Goal: Task Accomplishment & Management: Complete application form

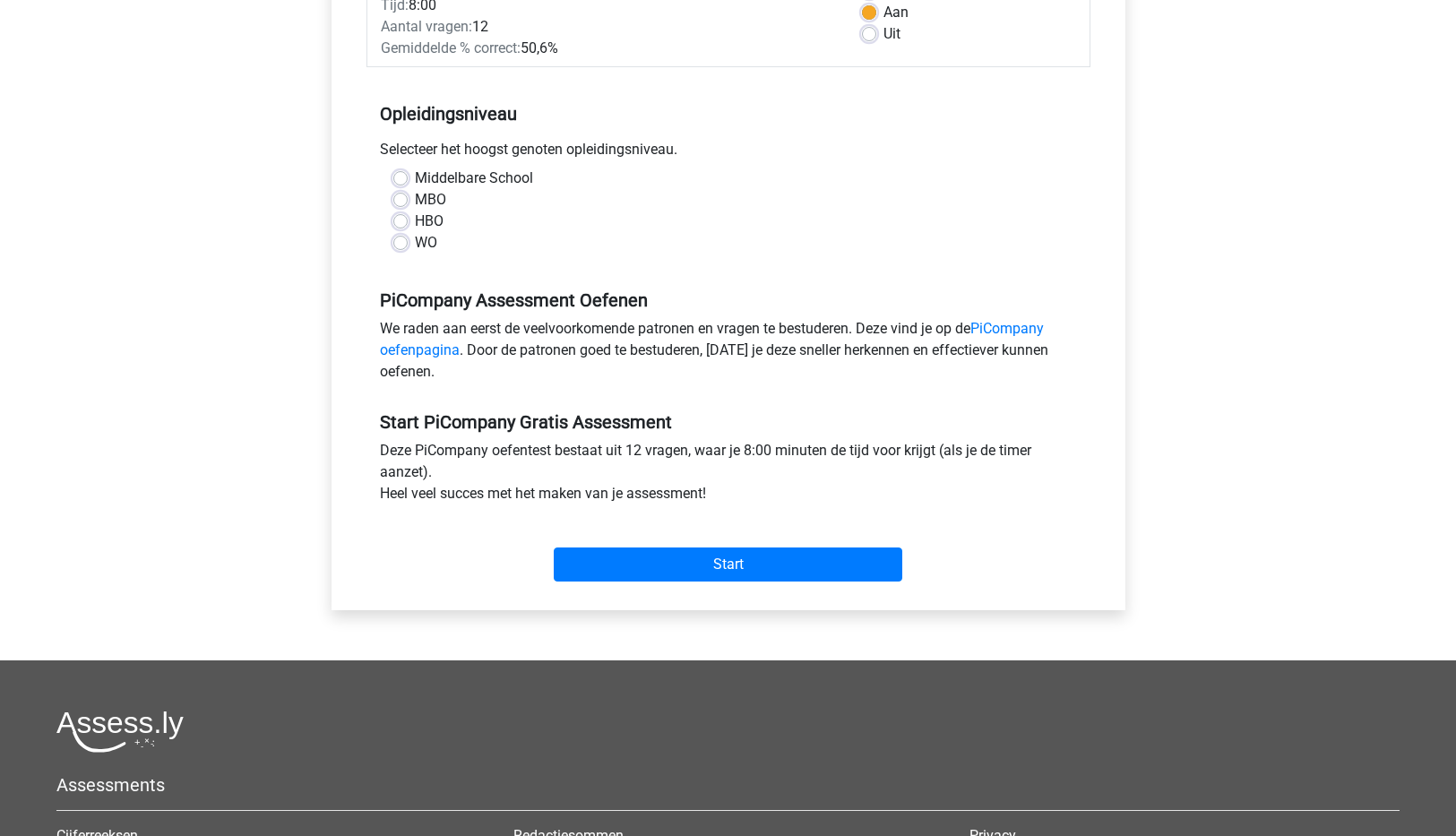
scroll to position [355, 0]
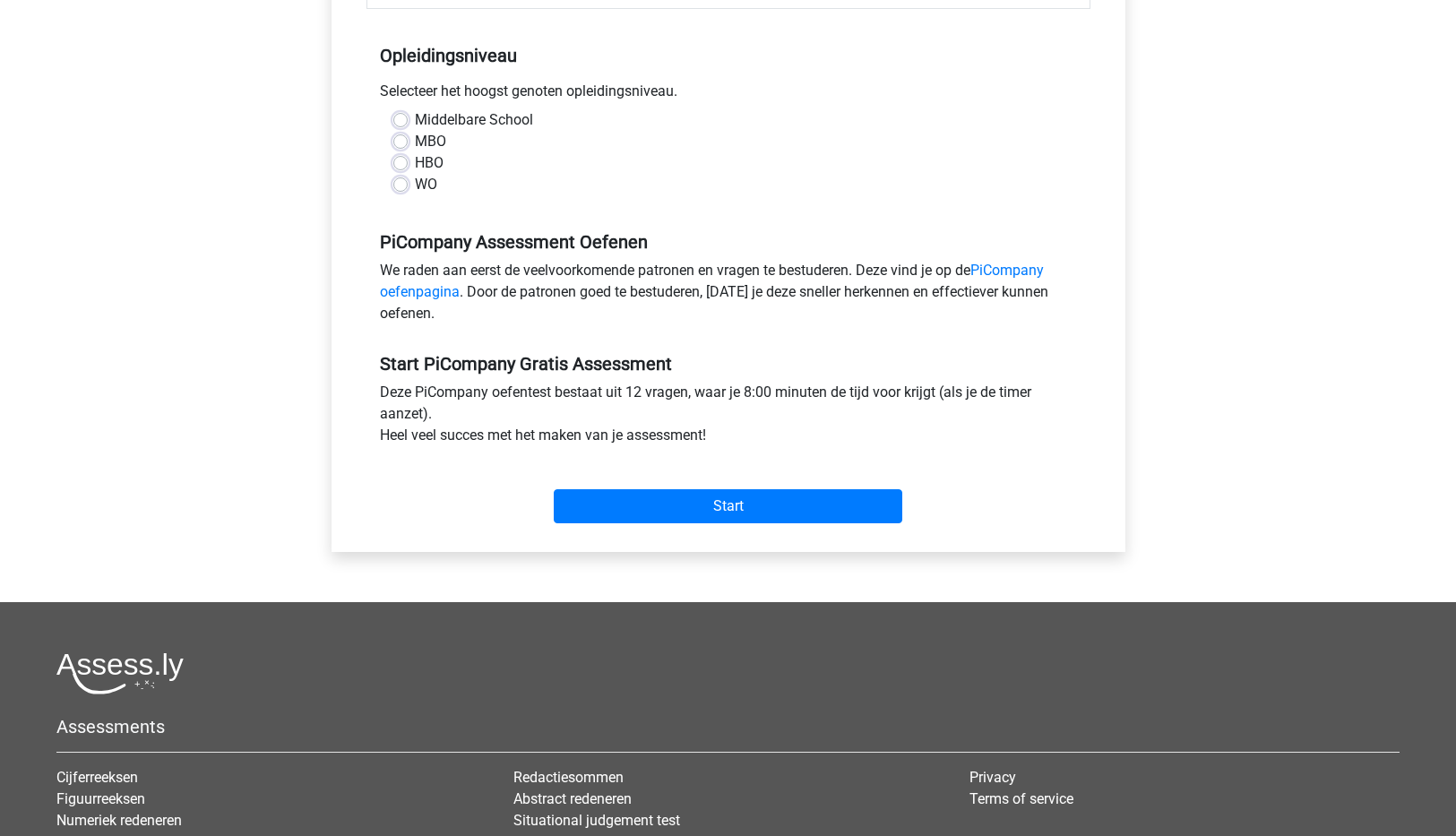
click at [415, 174] on label "HBO" at bounding box center [429, 163] width 29 height 22
click at [404, 170] on input "HBO" at bounding box center [400, 161] width 15 height 18
radio input "true"
click at [712, 523] on input "Start" at bounding box center [728, 506] width 349 height 34
click at [728, 510] on div "Start" at bounding box center [728, 491] width 725 height 62
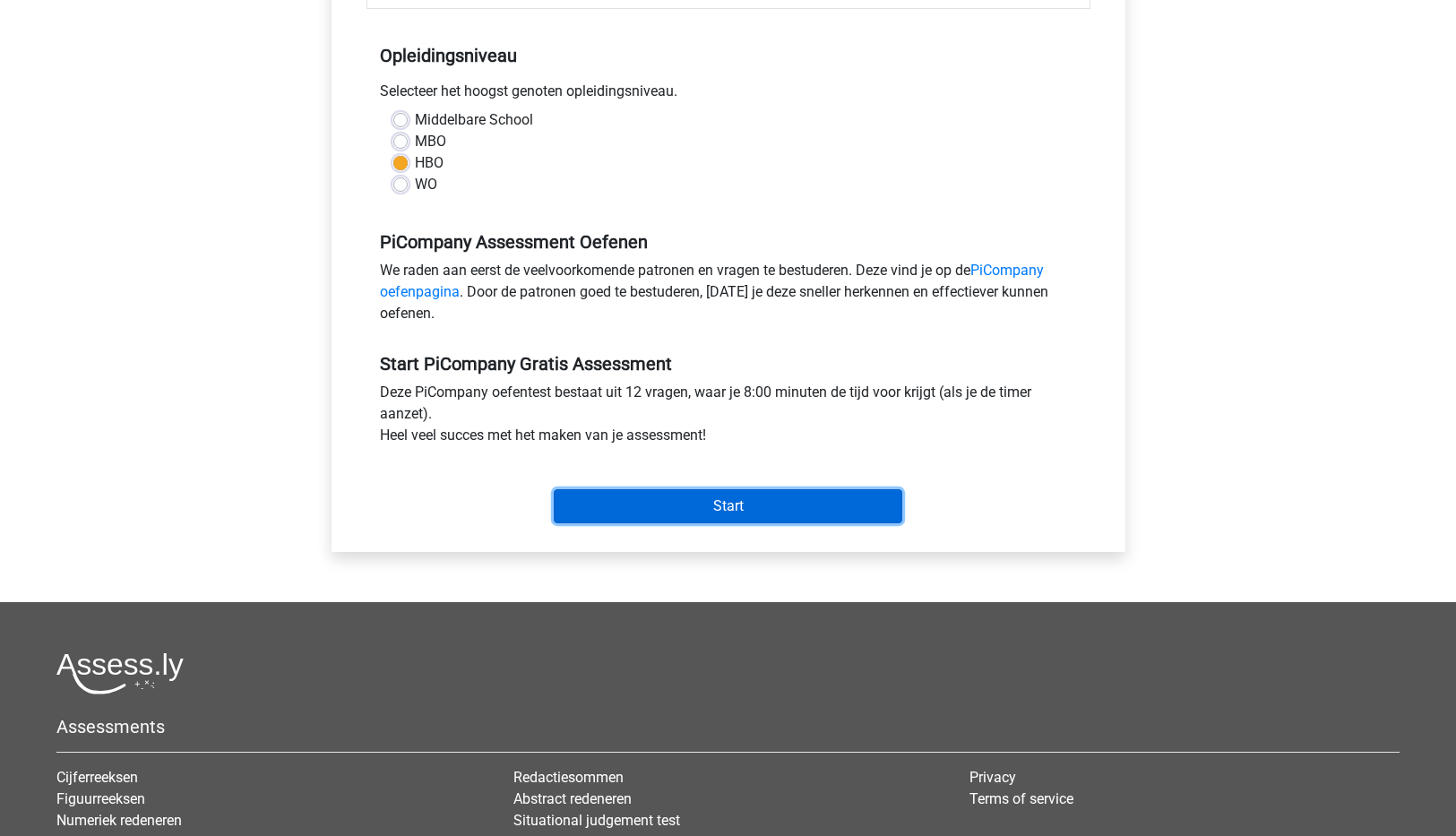
click at [725, 523] on input "Start" at bounding box center [728, 506] width 349 height 34
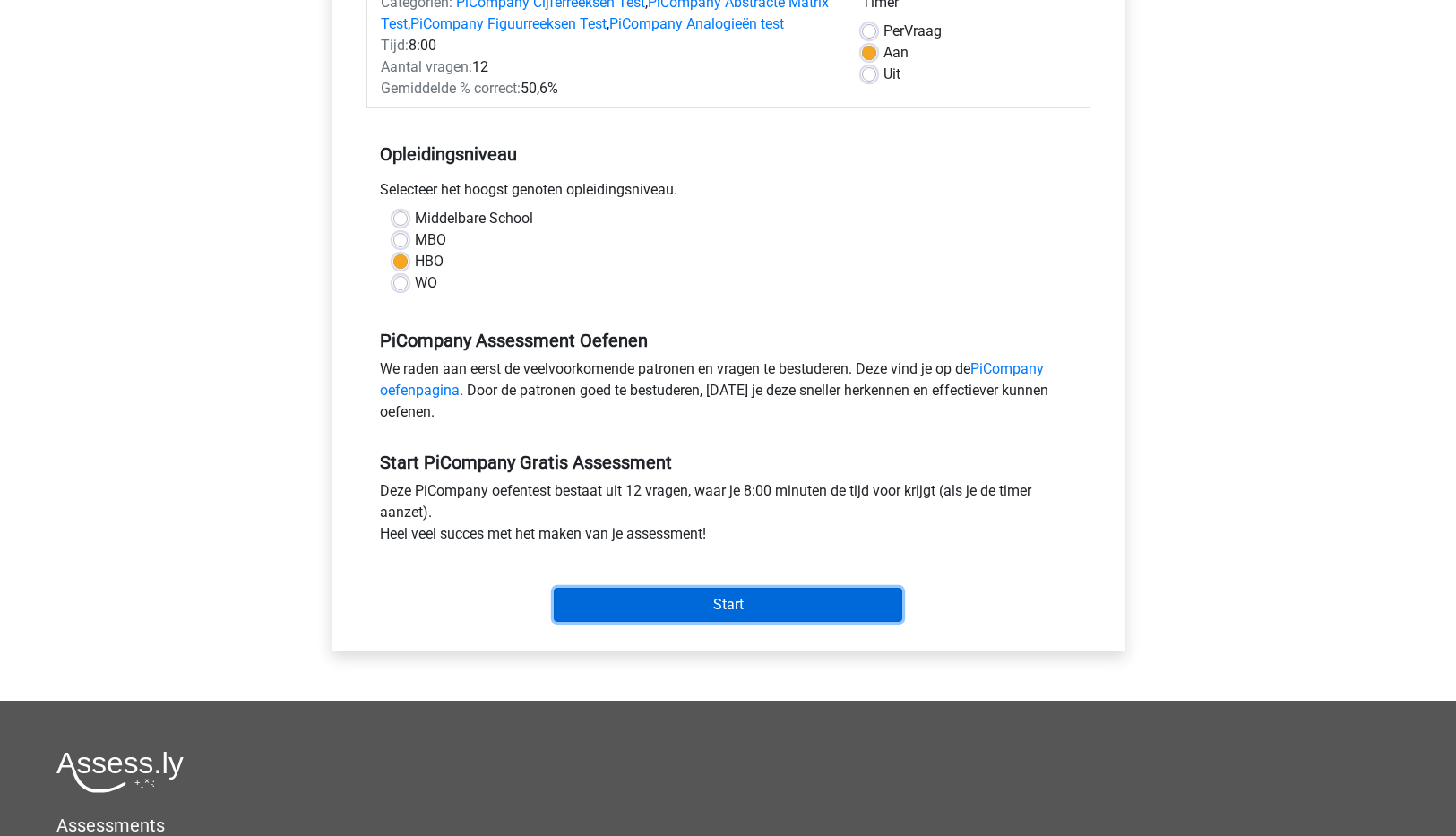
scroll to position [0, 0]
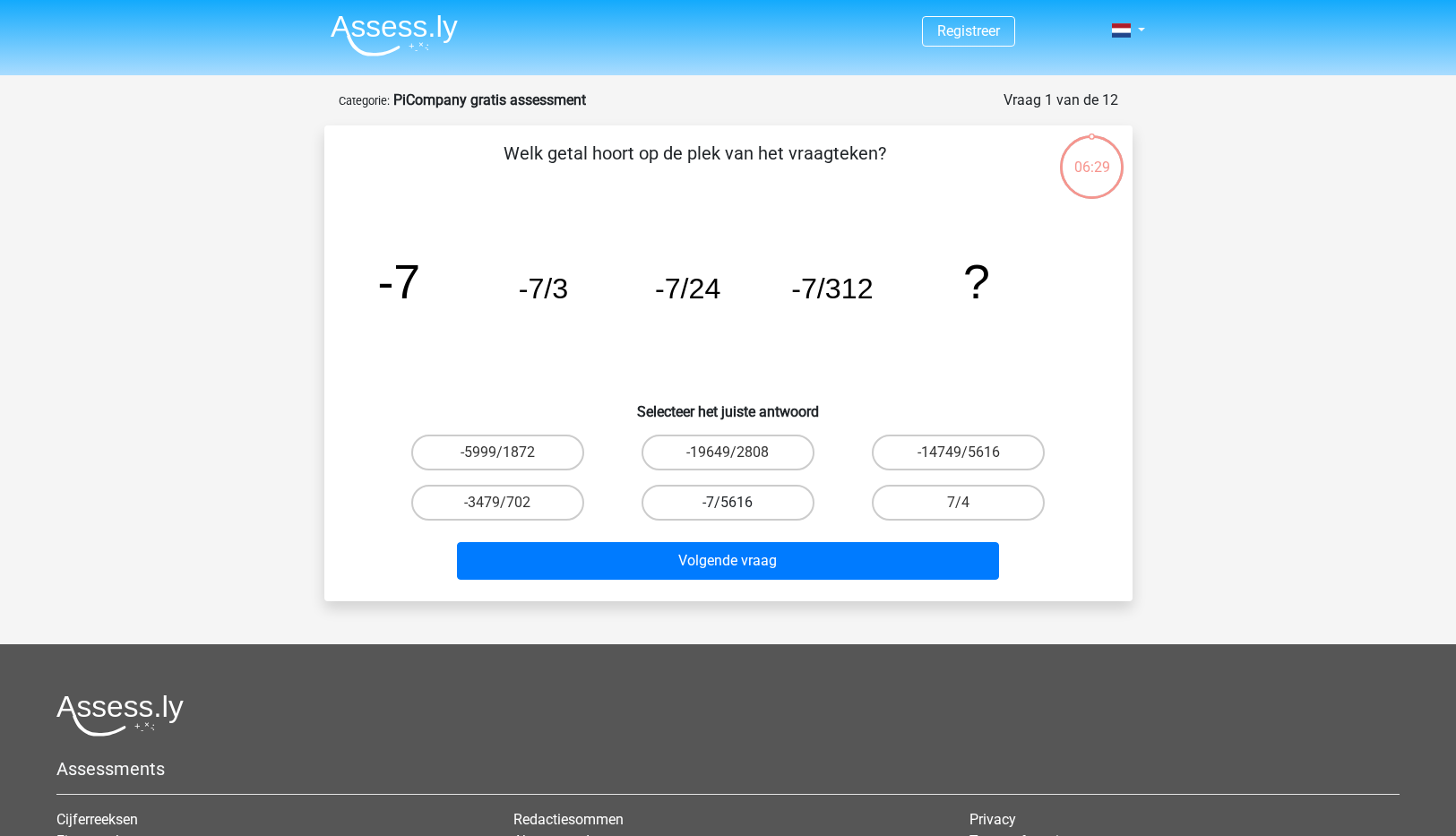
click at [750, 510] on label "-7/5616" at bounding box center [728, 502] width 173 height 36
click at [739, 510] on input "-7/5616" at bounding box center [733, 509] width 12 height 12
radio input "true"
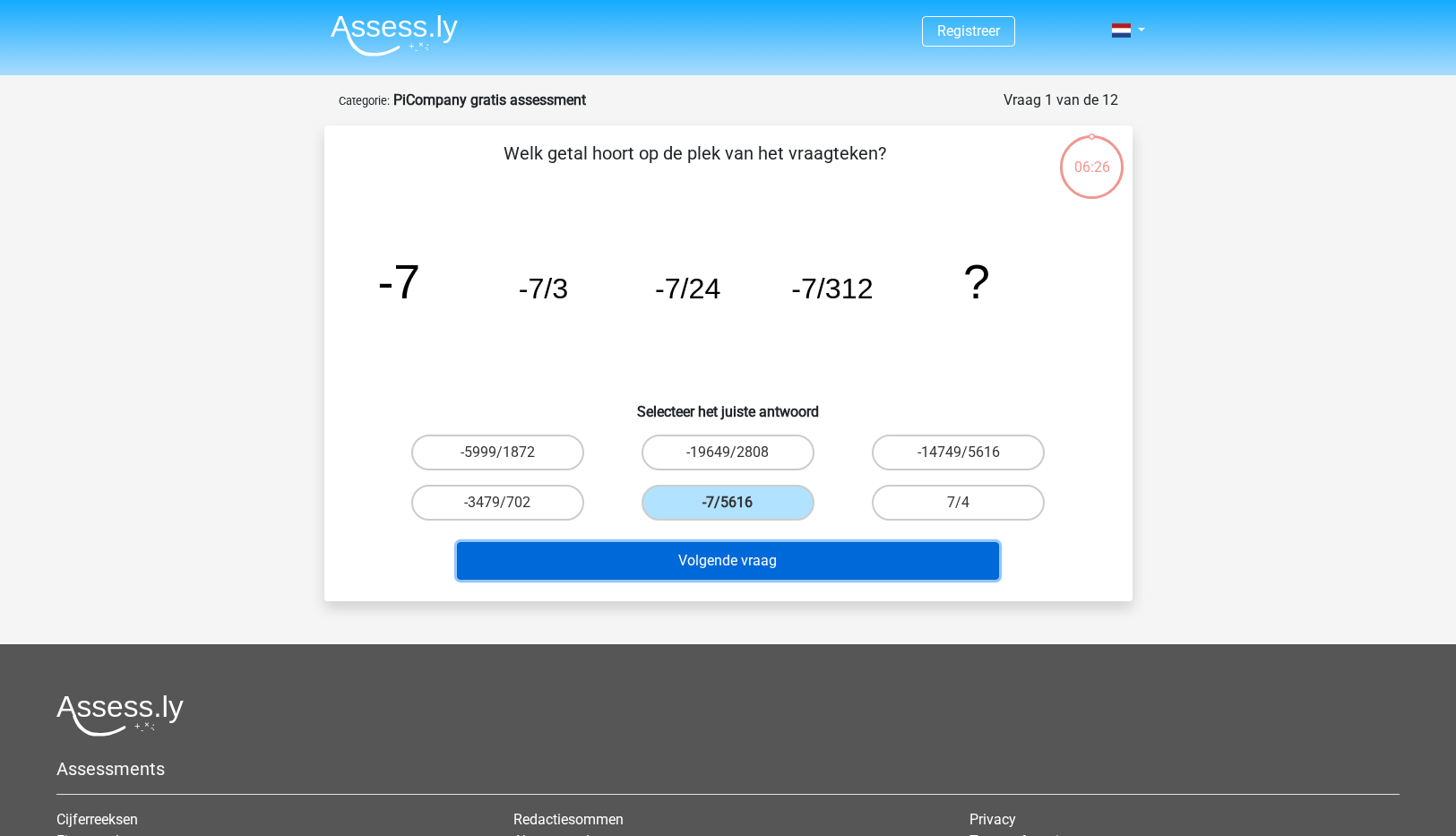
click at [740, 557] on button "Volgende vraag" at bounding box center [728, 561] width 543 height 38
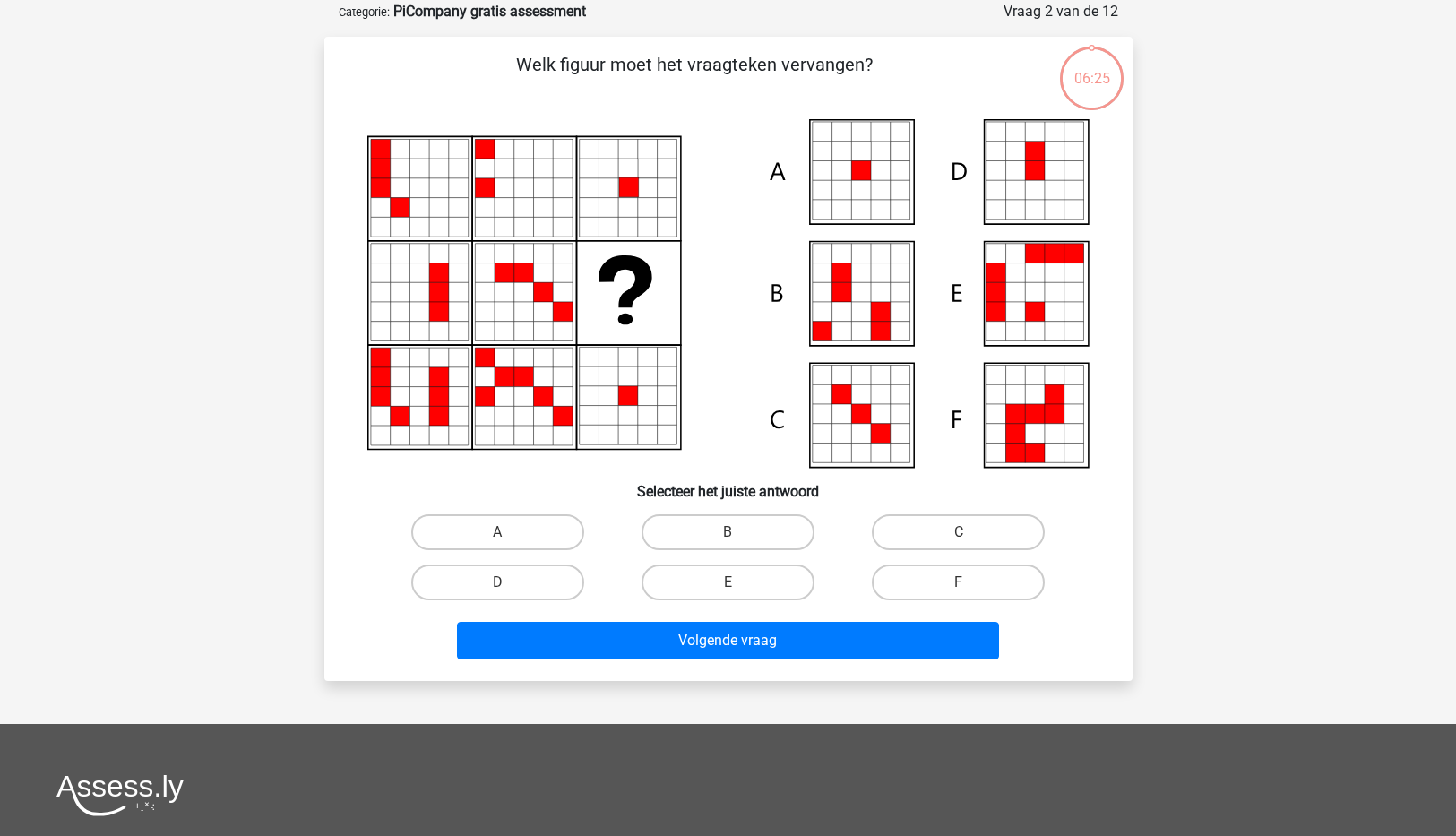
scroll to position [90, 0]
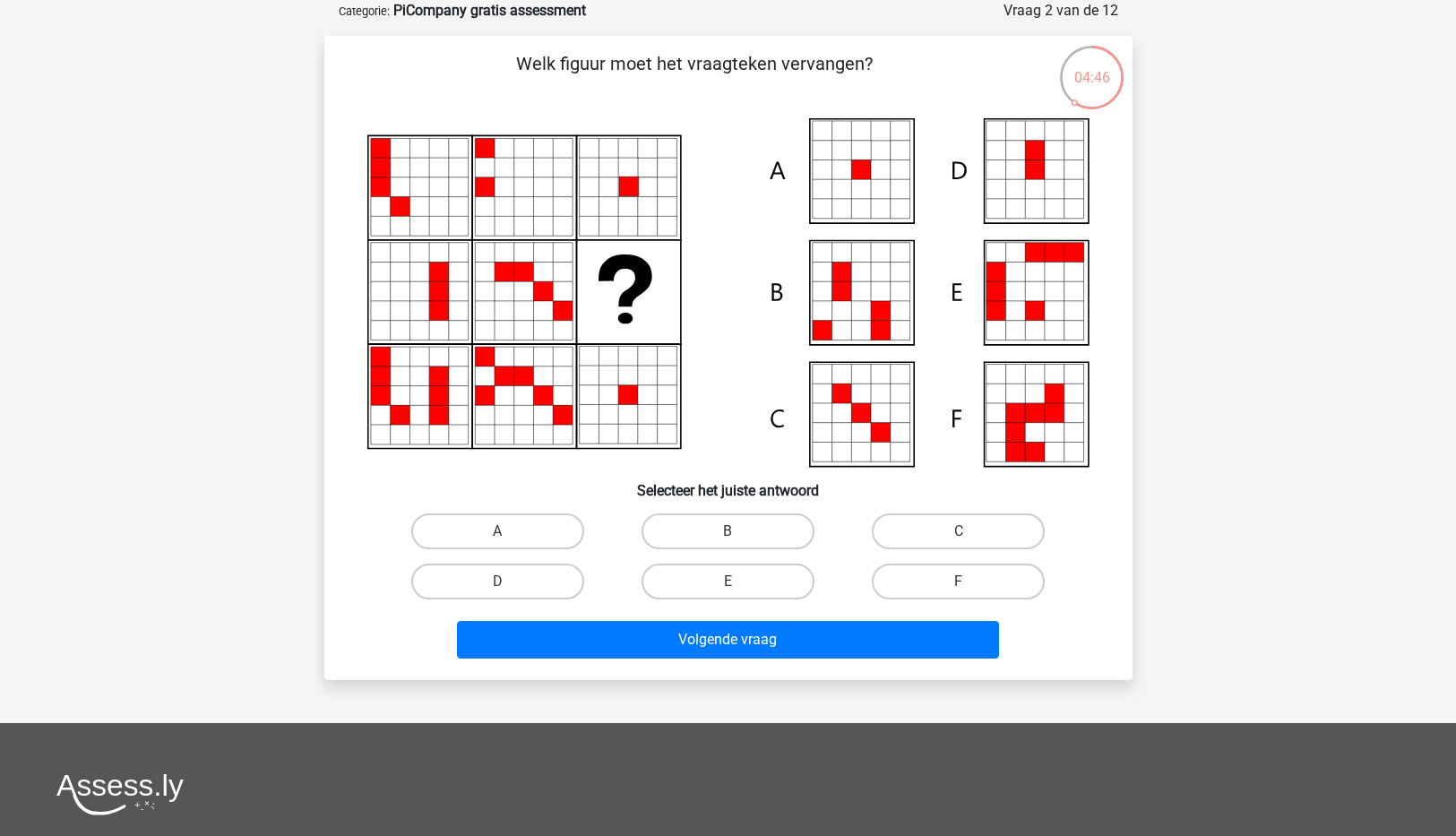
click at [859, 158] on icon at bounding box center [861, 150] width 20 height 20
click at [838, 166] on icon at bounding box center [728, 293] width 723 height 349
click at [461, 523] on label "A" at bounding box center [497, 531] width 173 height 36
click at [497, 532] on input "A" at bounding box center [503, 538] width 12 height 12
radio input "true"
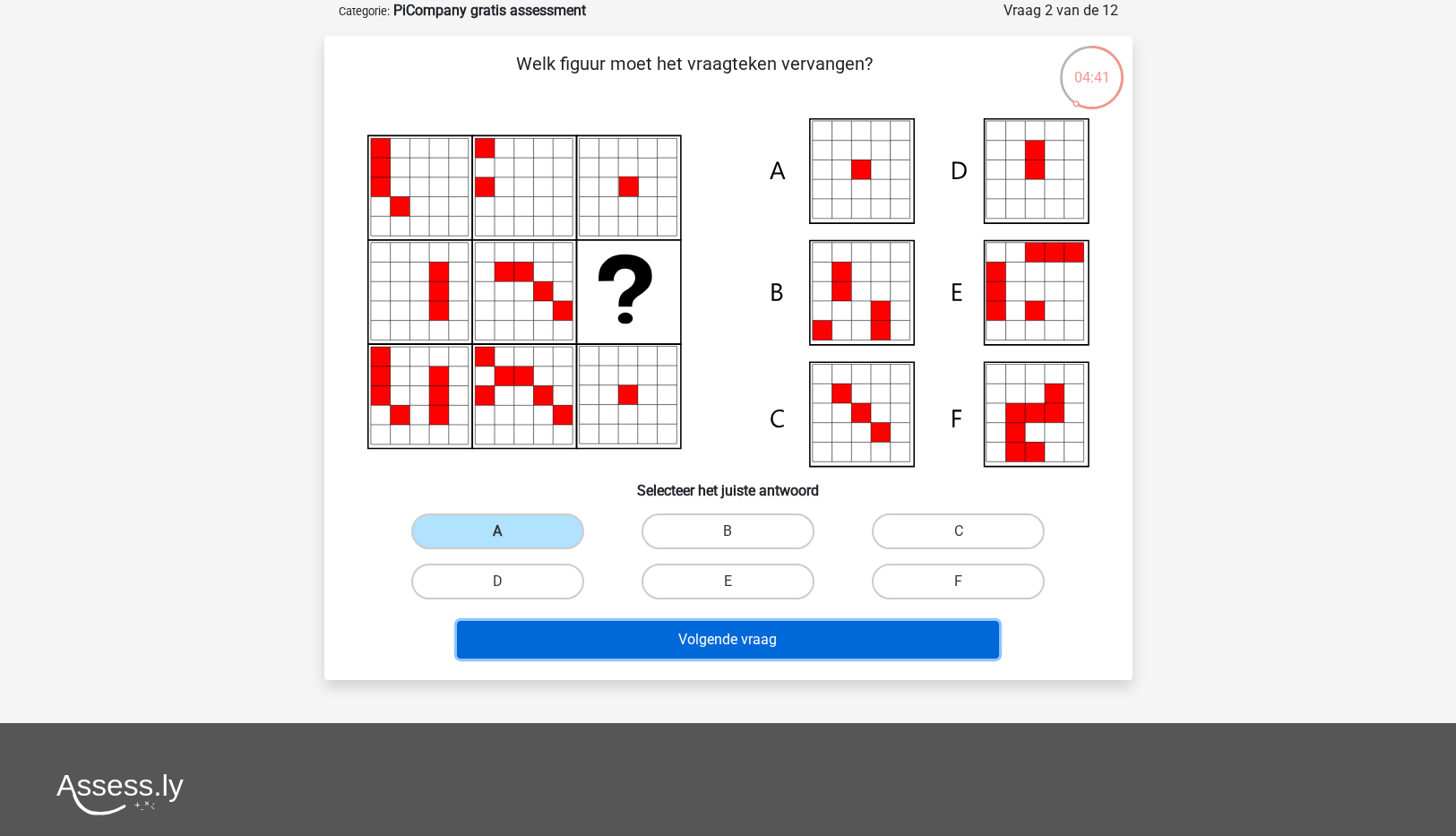
click at [733, 644] on button "Volgende vraag" at bounding box center [728, 639] width 543 height 38
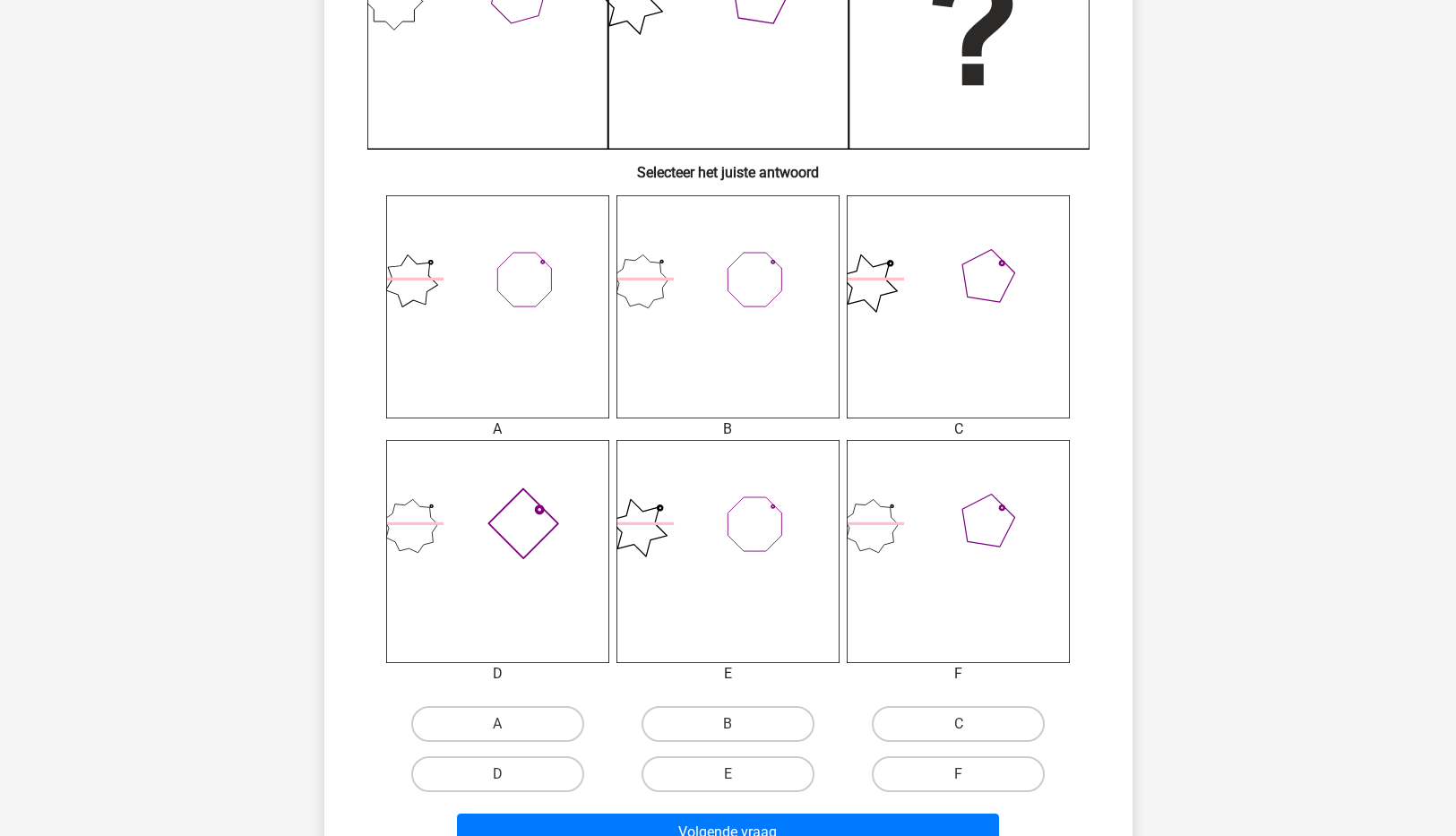
scroll to position [562, 0]
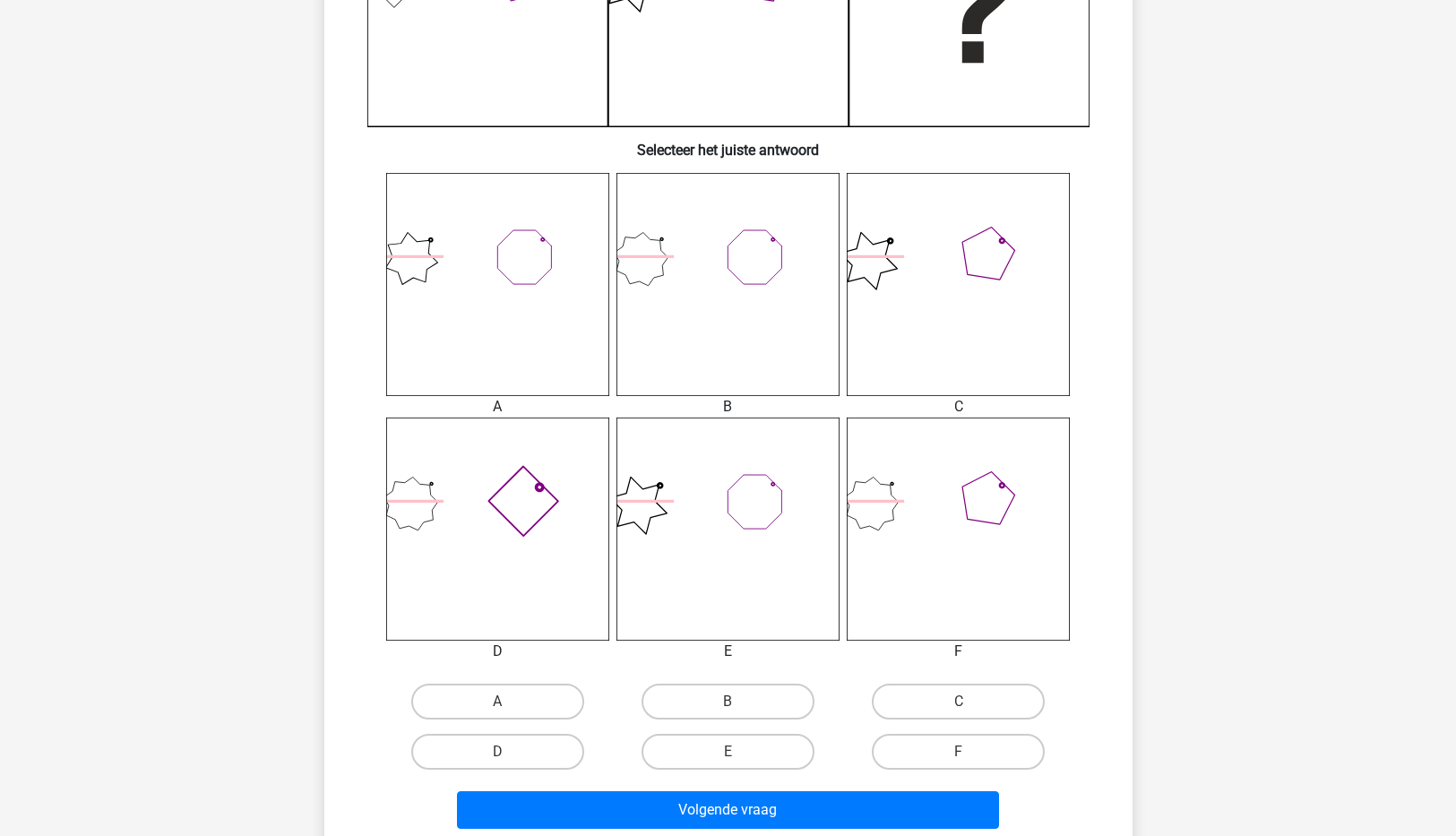
click at [449, 533] on icon at bounding box center [498, 529] width 223 height 223
click at [508, 760] on input "D" at bounding box center [503, 758] width 12 height 12
radio input "true"
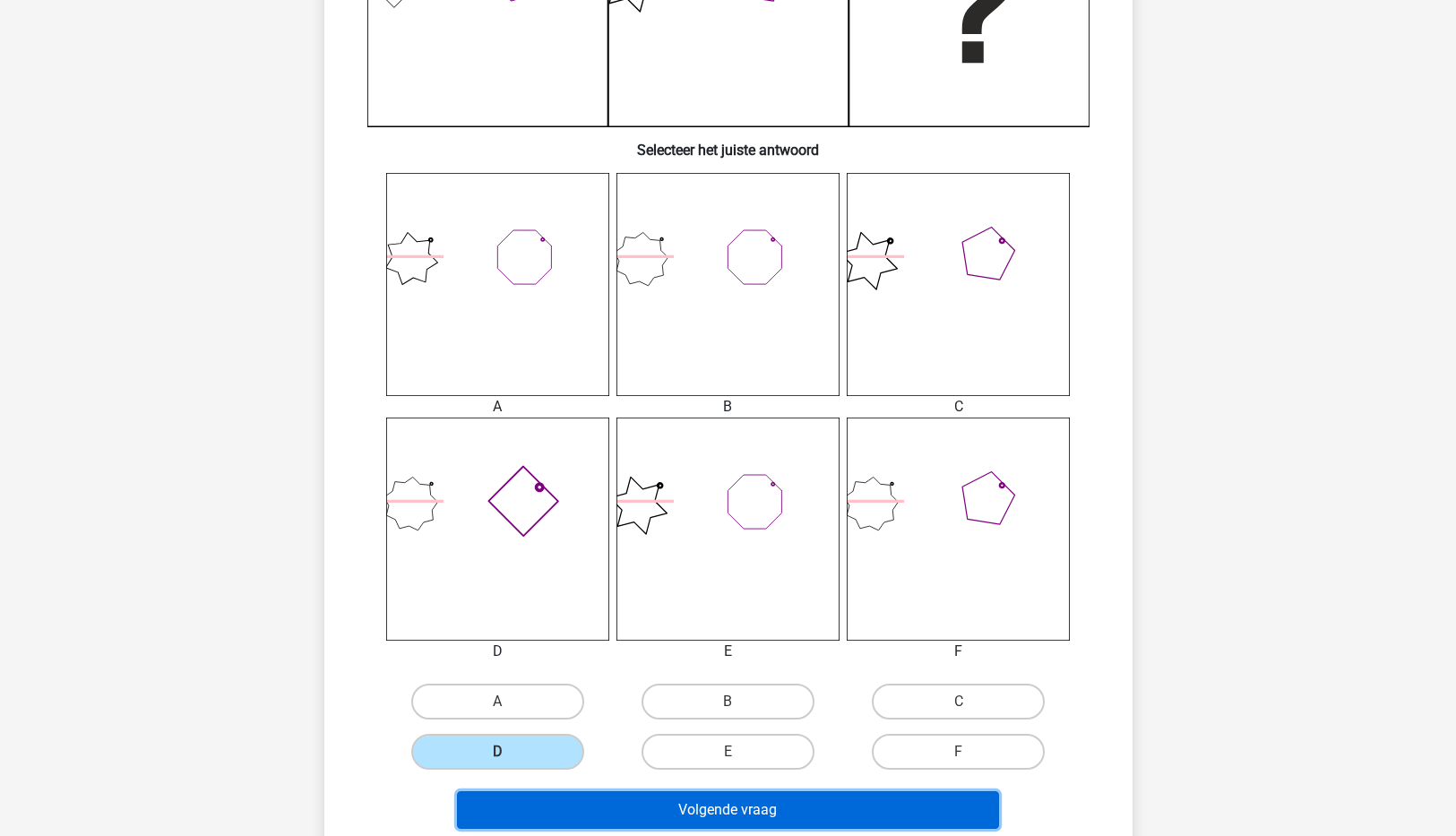
drag, startPoint x: 710, startPoint y: 813, endPoint x: 840, endPoint y: 711, distance: 165.2
click at [711, 812] on button "Volgende vraag" at bounding box center [728, 810] width 543 height 38
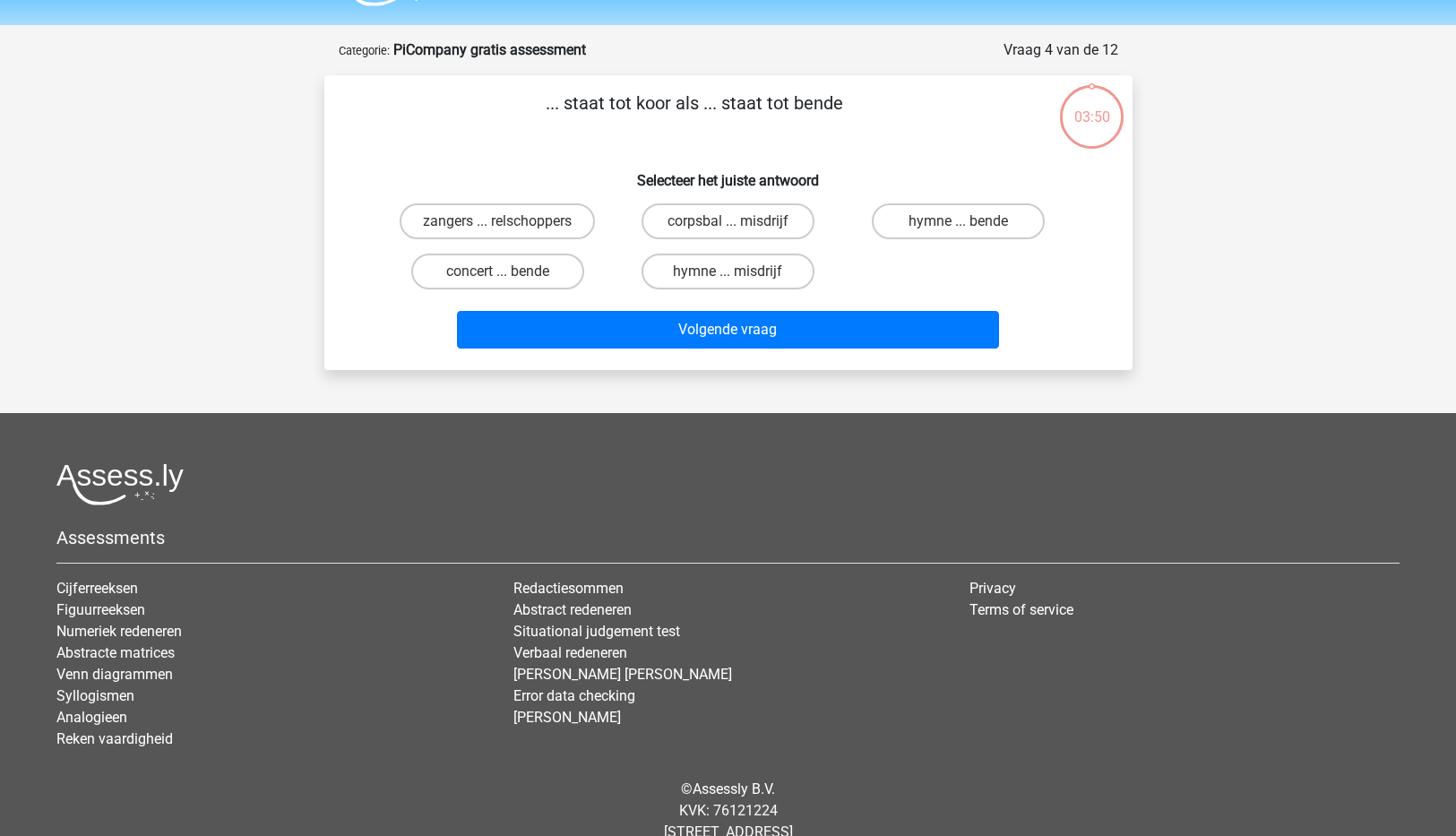
scroll to position [0, 0]
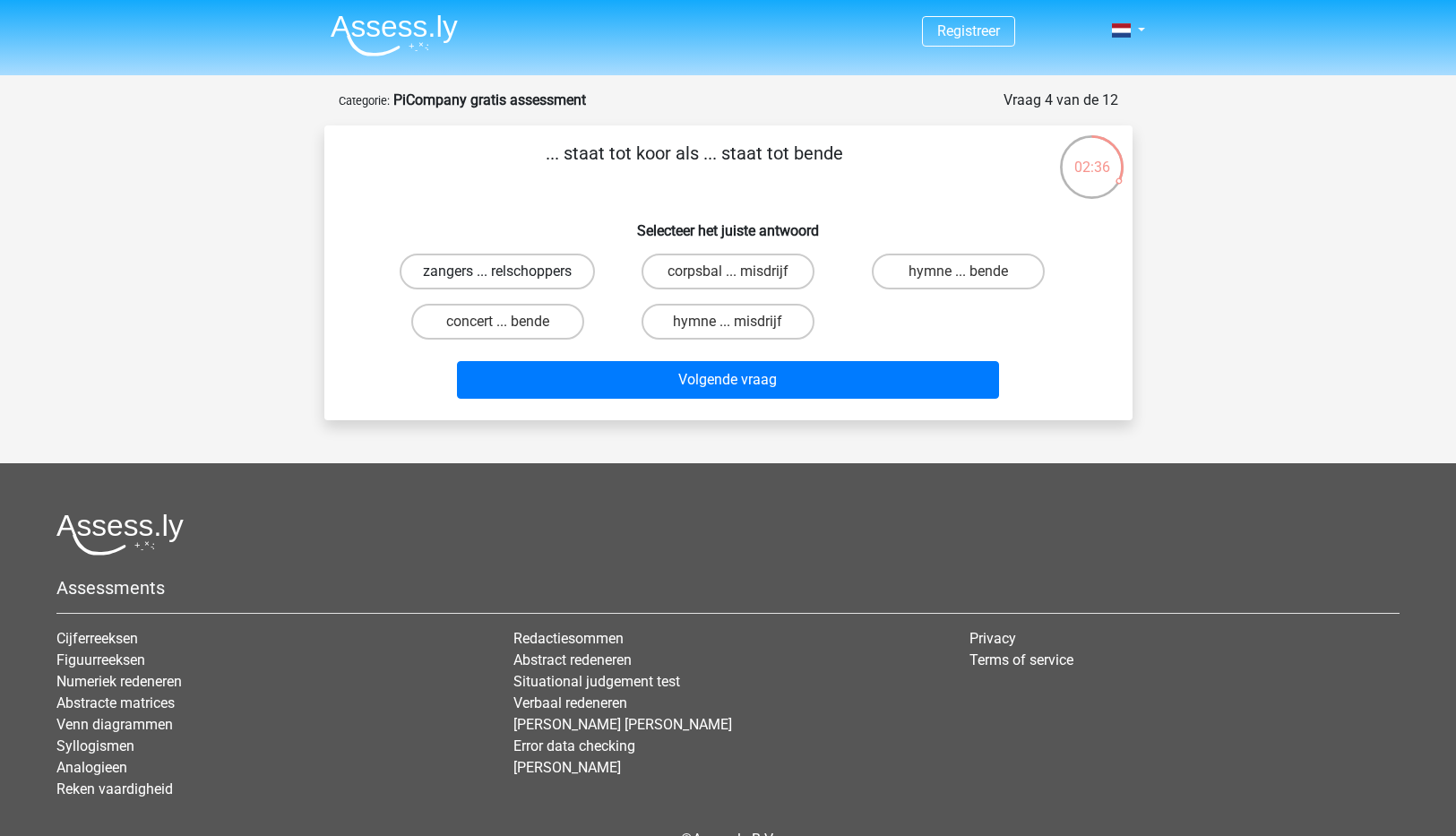
click at [520, 268] on label "zangers ... relschoppers" at bounding box center [497, 272] width 196 height 36
click at [509, 272] on input "zangers ... relschoppers" at bounding box center [503, 278] width 12 height 12
radio input "true"
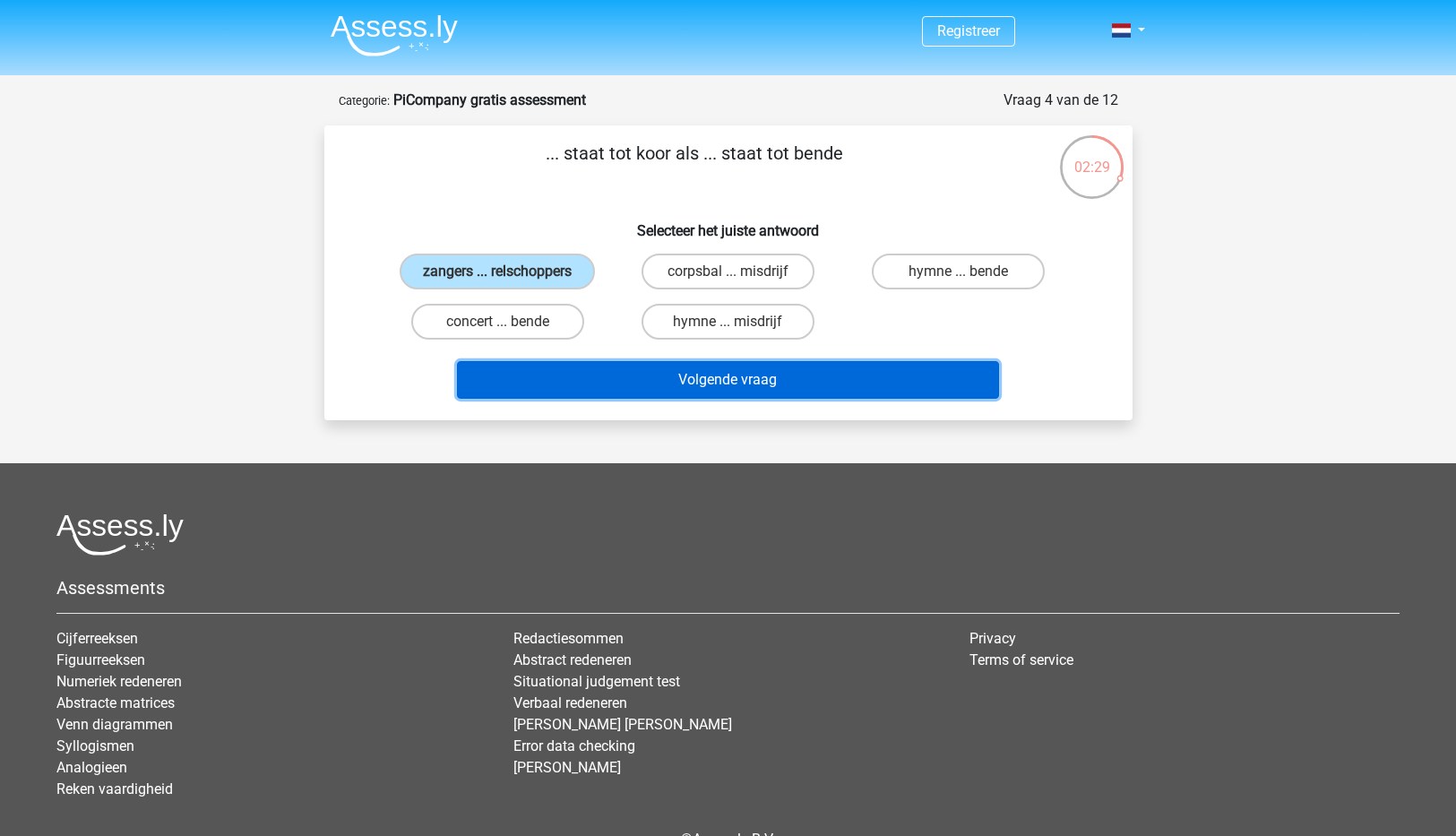
click at [728, 391] on button "Volgende vraag" at bounding box center [728, 379] width 543 height 38
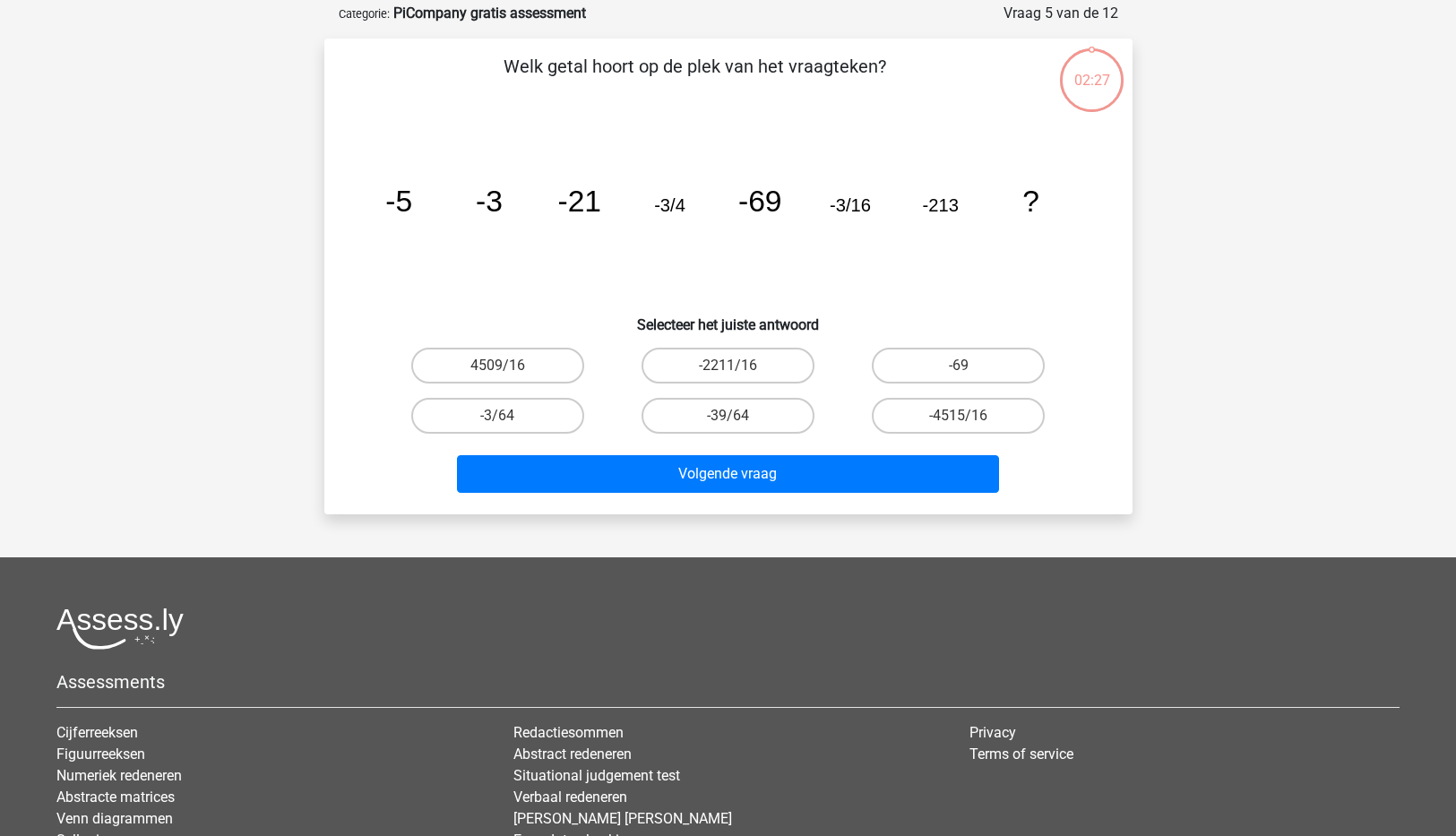
scroll to position [90, 0]
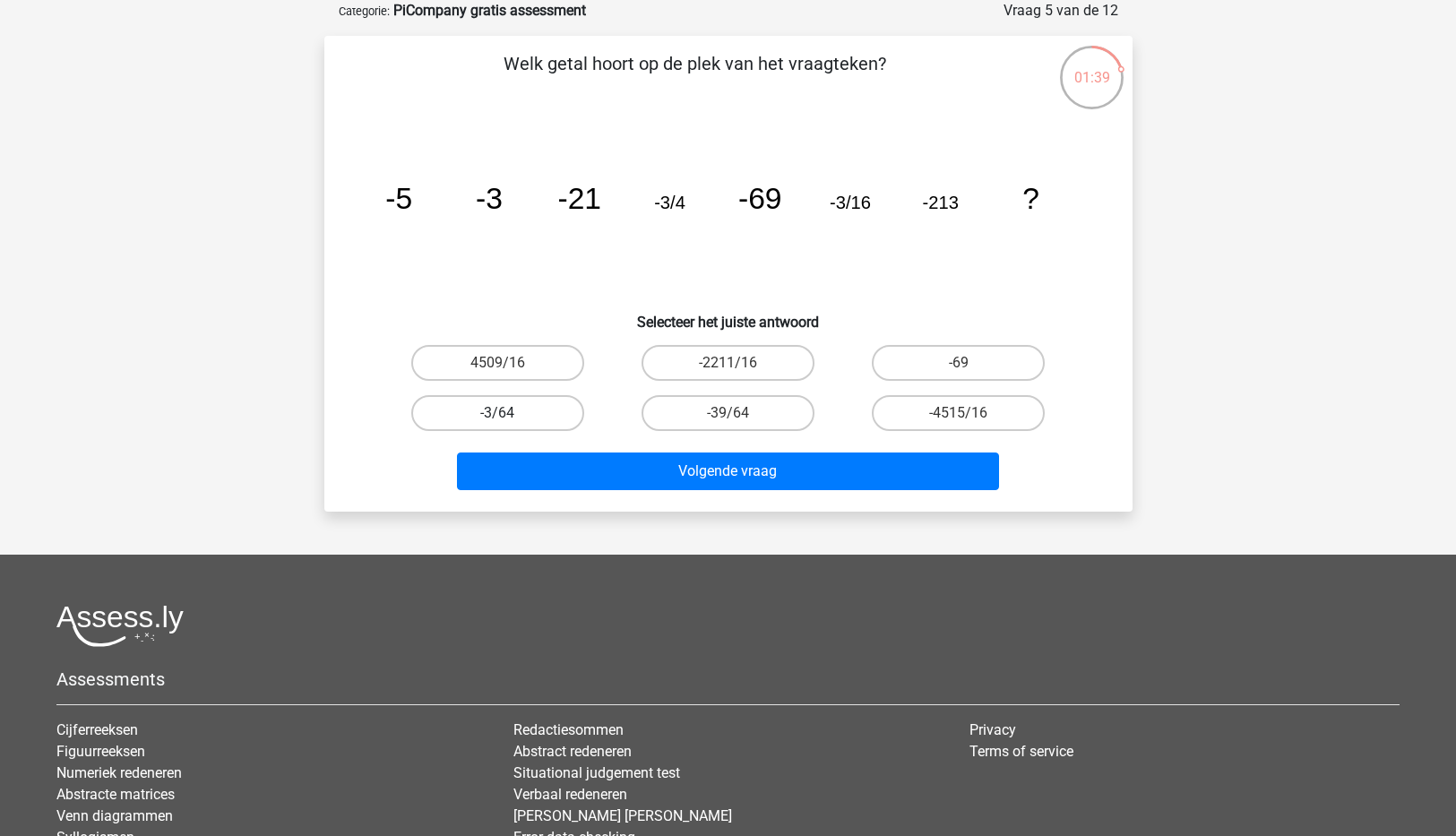
click at [470, 408] on label "-3/64" at bounding box center [497, 413] width 173 height 36
click at [497, 413] on input "-3/64" at bounding box center [503, 419] width 12 height 12
radio input "true"
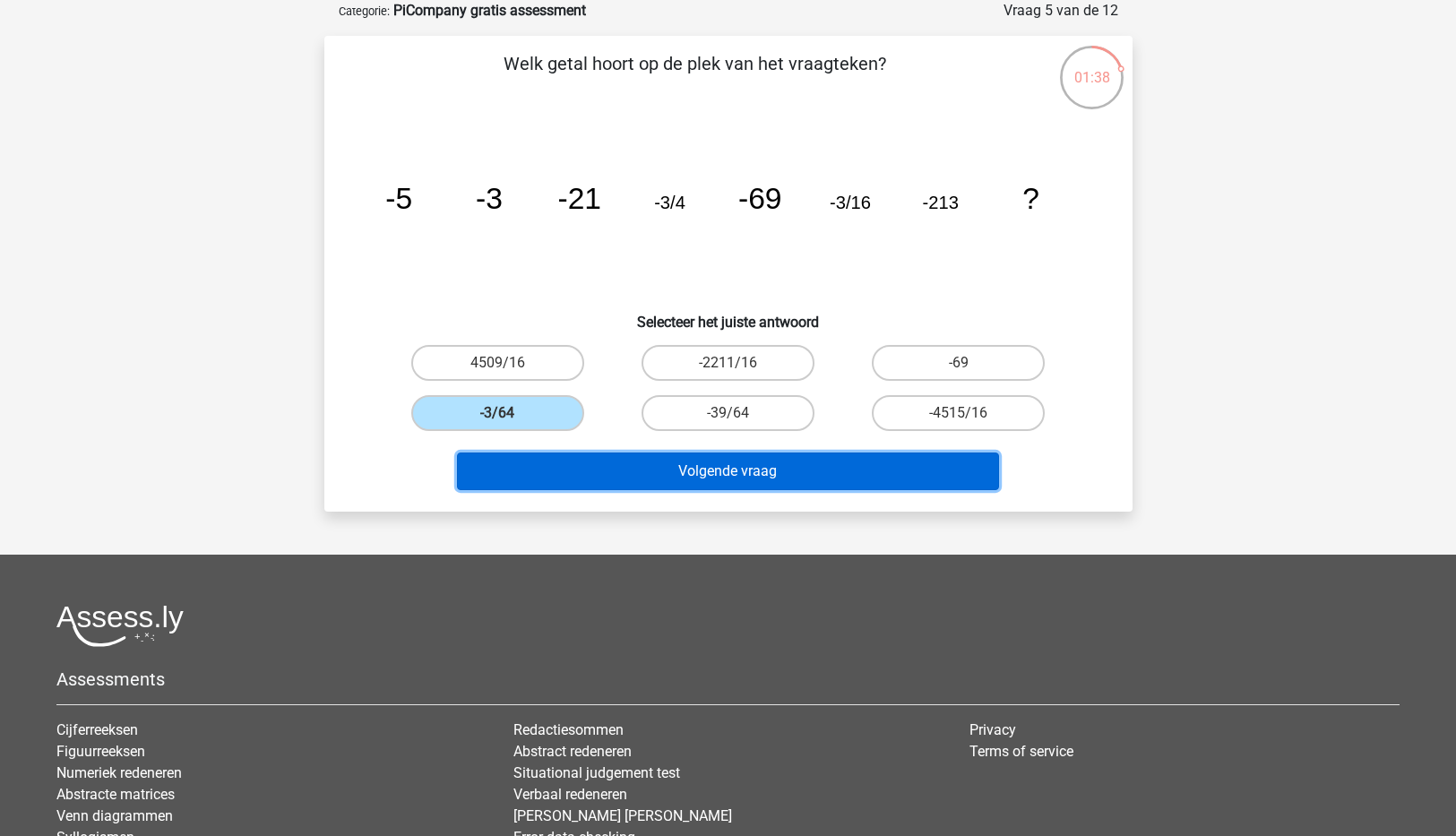
click at [740, 473] on button "Volgende vraag" at bounding box center [728, 471] width 543 height 38
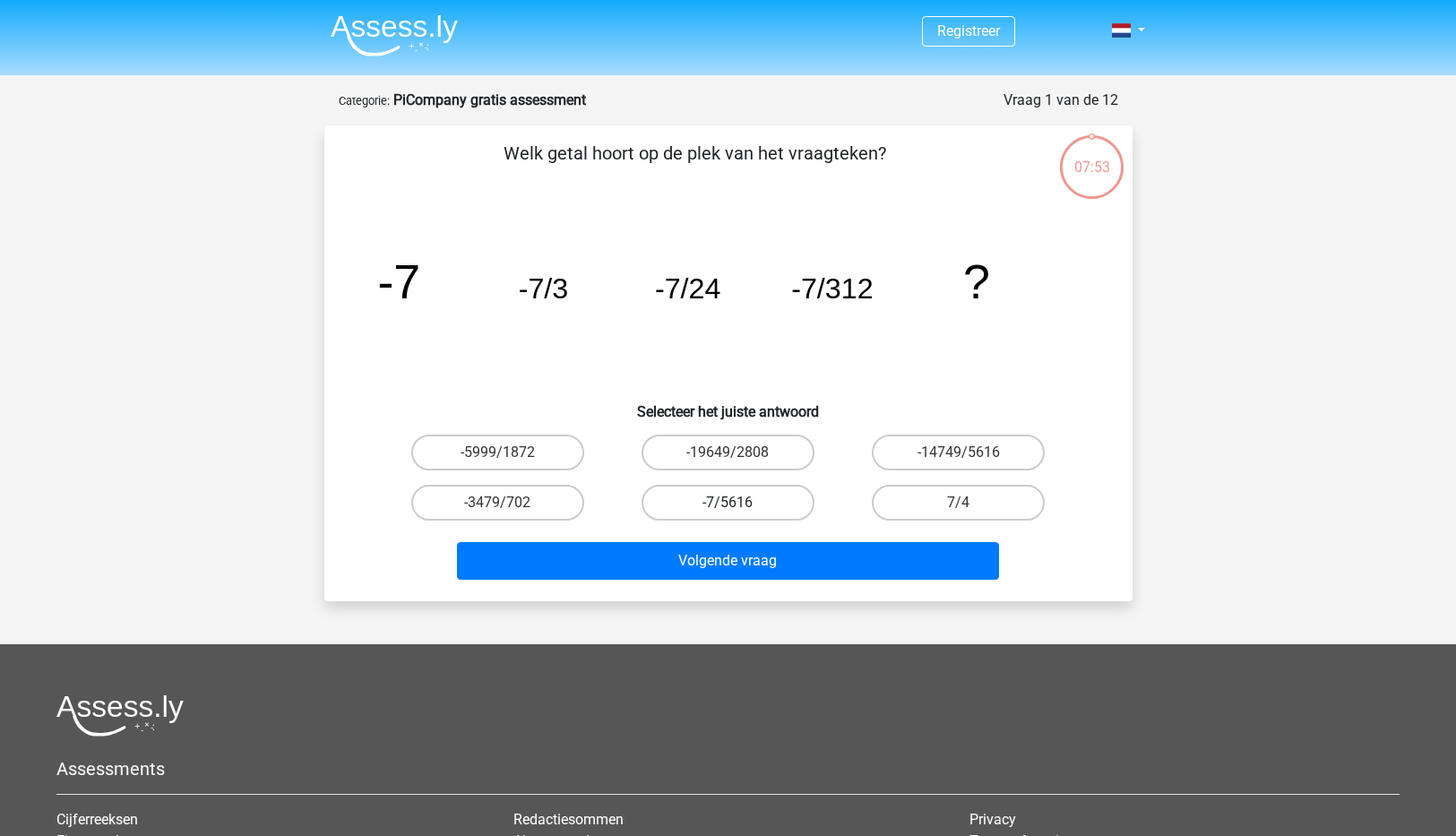
click at [725, 504] on label "-7/5616" at bounding box center [728, 502] width 173 height 36
click at [728, 504] on input "-7/5616" at bounding box center [733, 509] width 12 height 12
radio input "true"
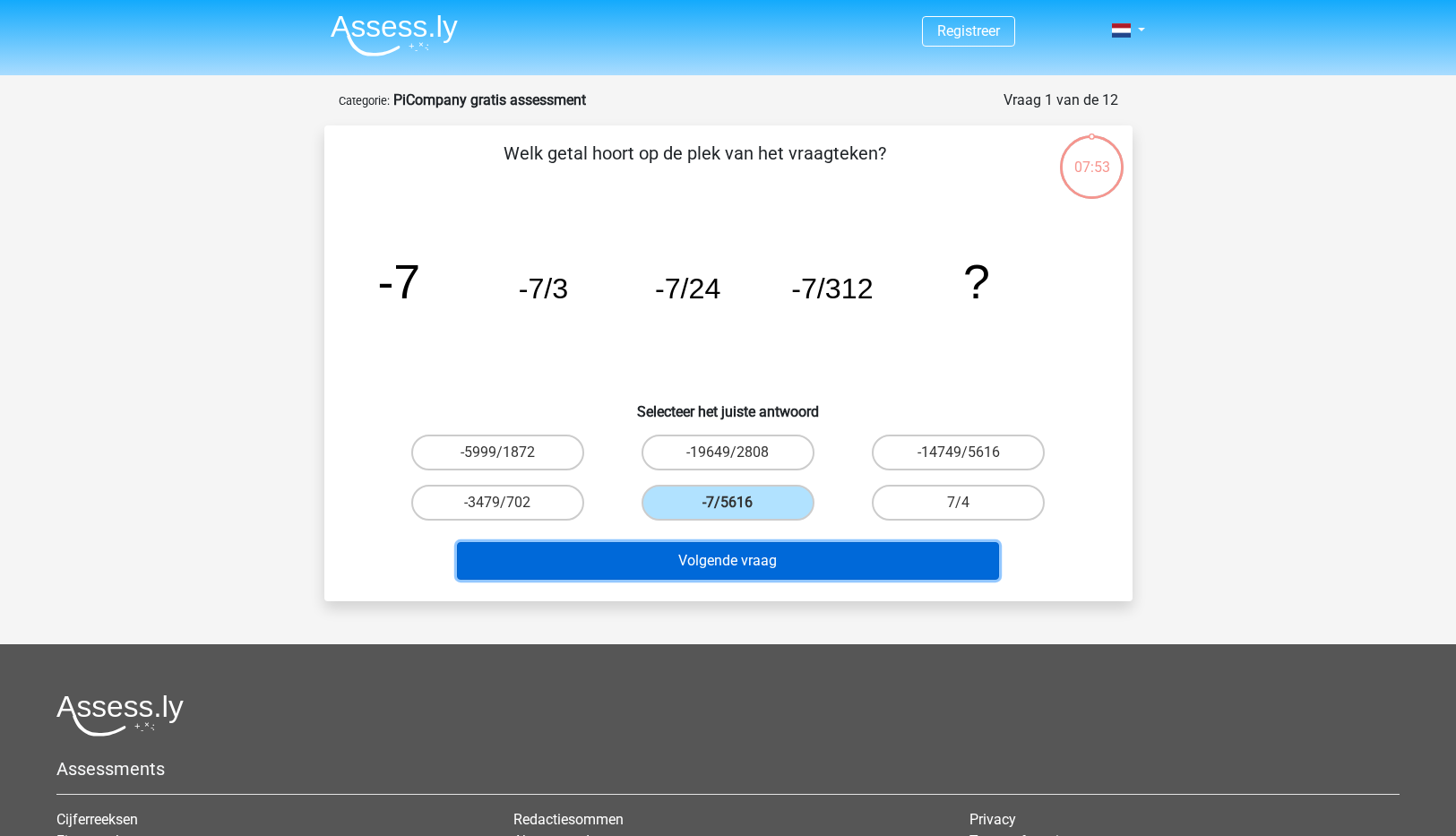
click at [748, 569] on button "Volgende vraag" at bounding box center [728, 561] width 543 height 38
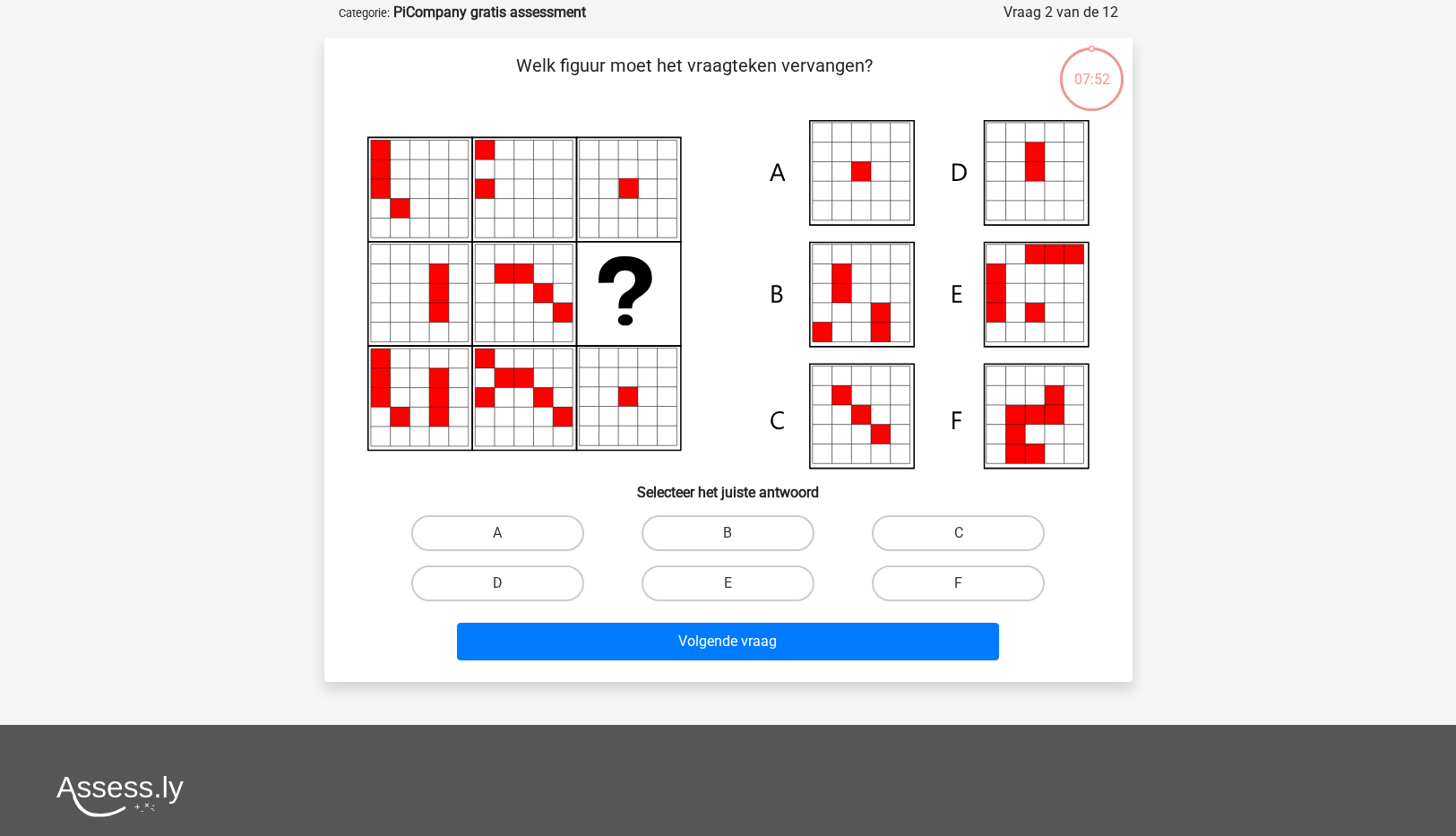
scroll to position [90, 0]
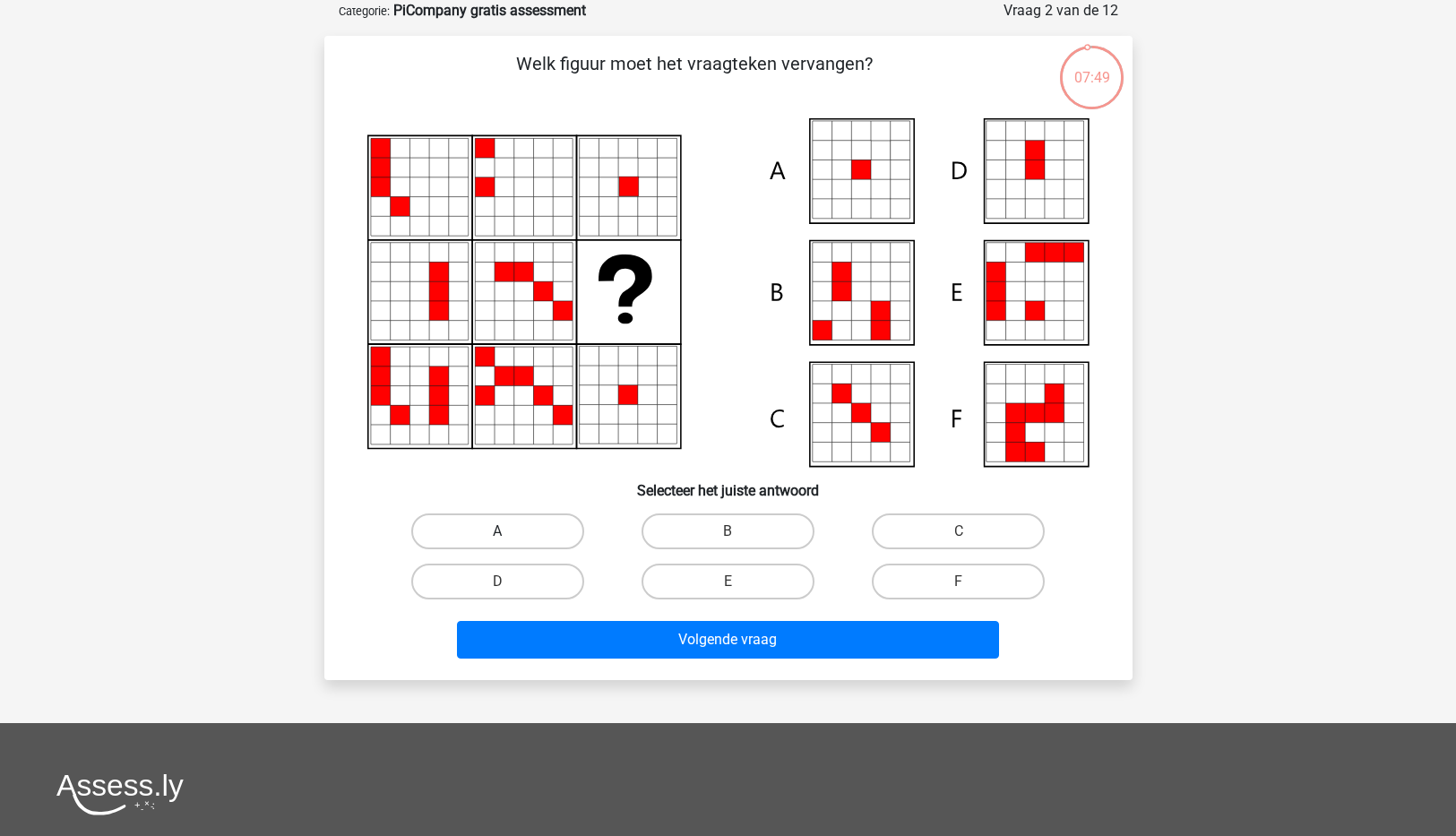
click at [501, 531] on label "A" at bounding box center [497, 531] width 173 height 36
click at [501, 532] on input "A" at bounding box center [503, 538] width 12 height 12
radio input "true"
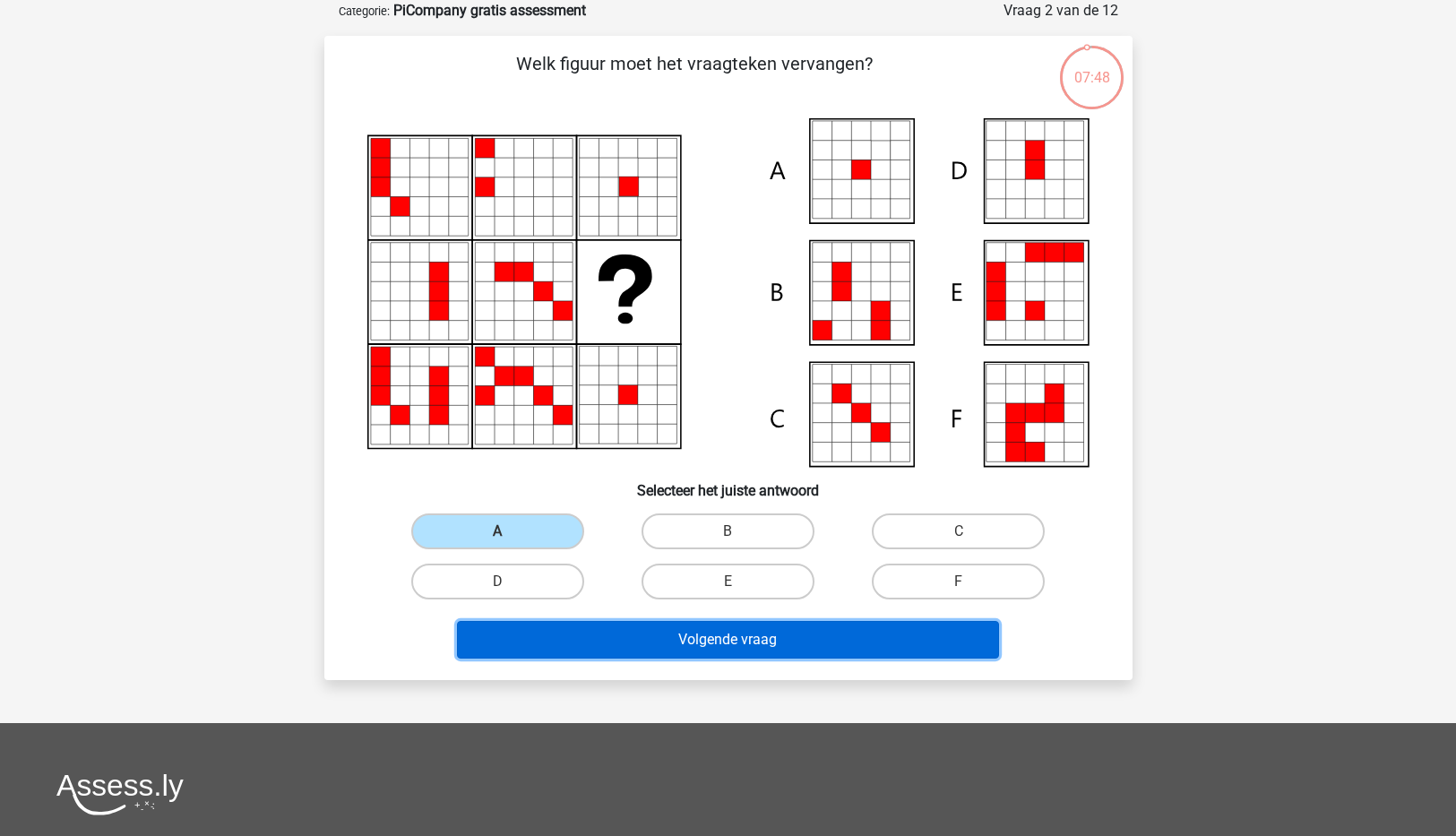
click at [750, 639] on button "Volgende vraag" at bounding box center [728, 639] width 543 height 38
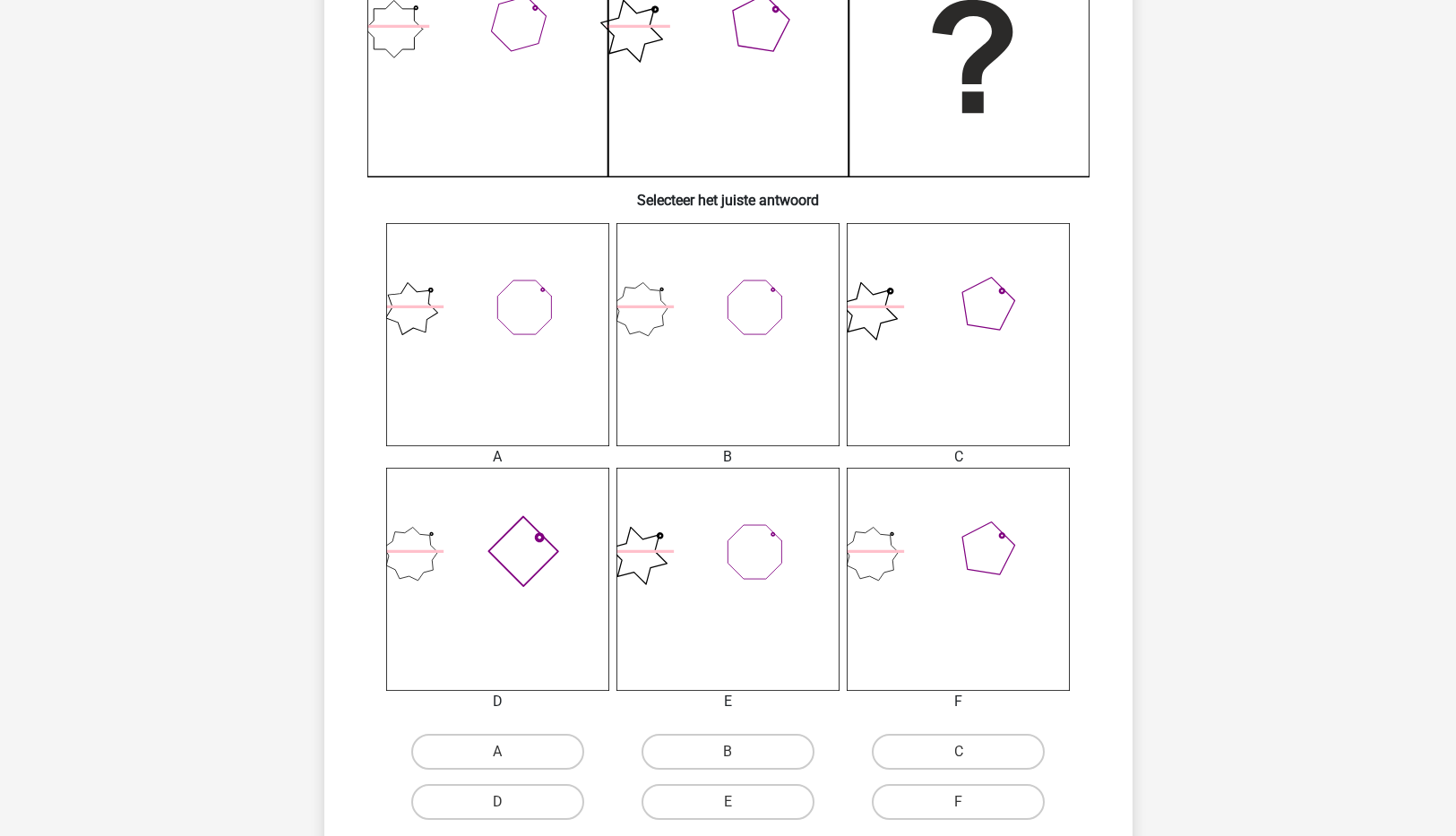
scroll to position [562, 0]
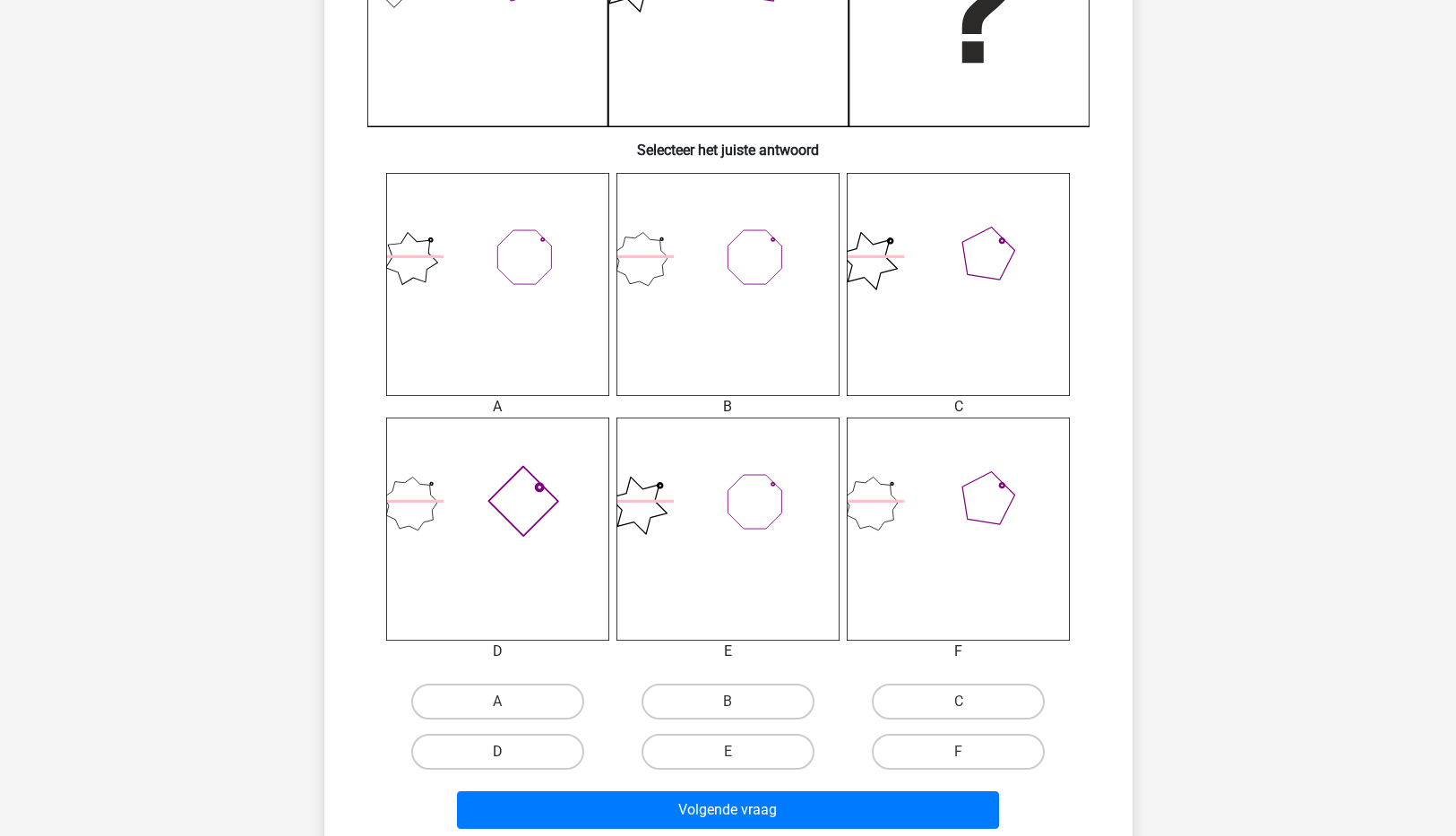
click at [488, 753] on label "D" at bounding box center [497, 752] width 173 height 36
click at [497, 753] on input "D" at bounding box center [503, 758] width 12 height 12
radio input "true"
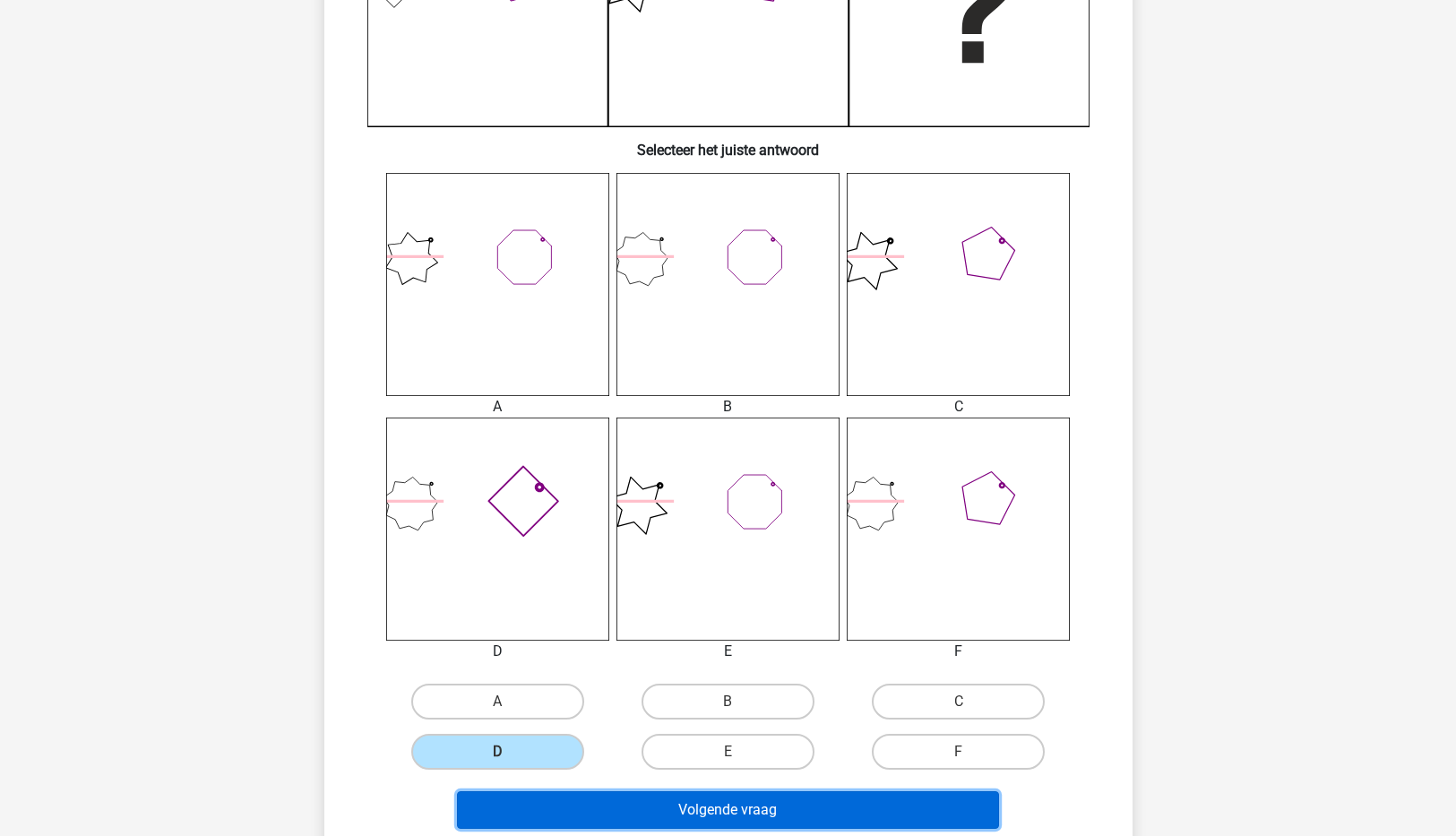
click at [725, 803] on button "Volgende vraag" at bounding box center [728, 810] width 543 height 38
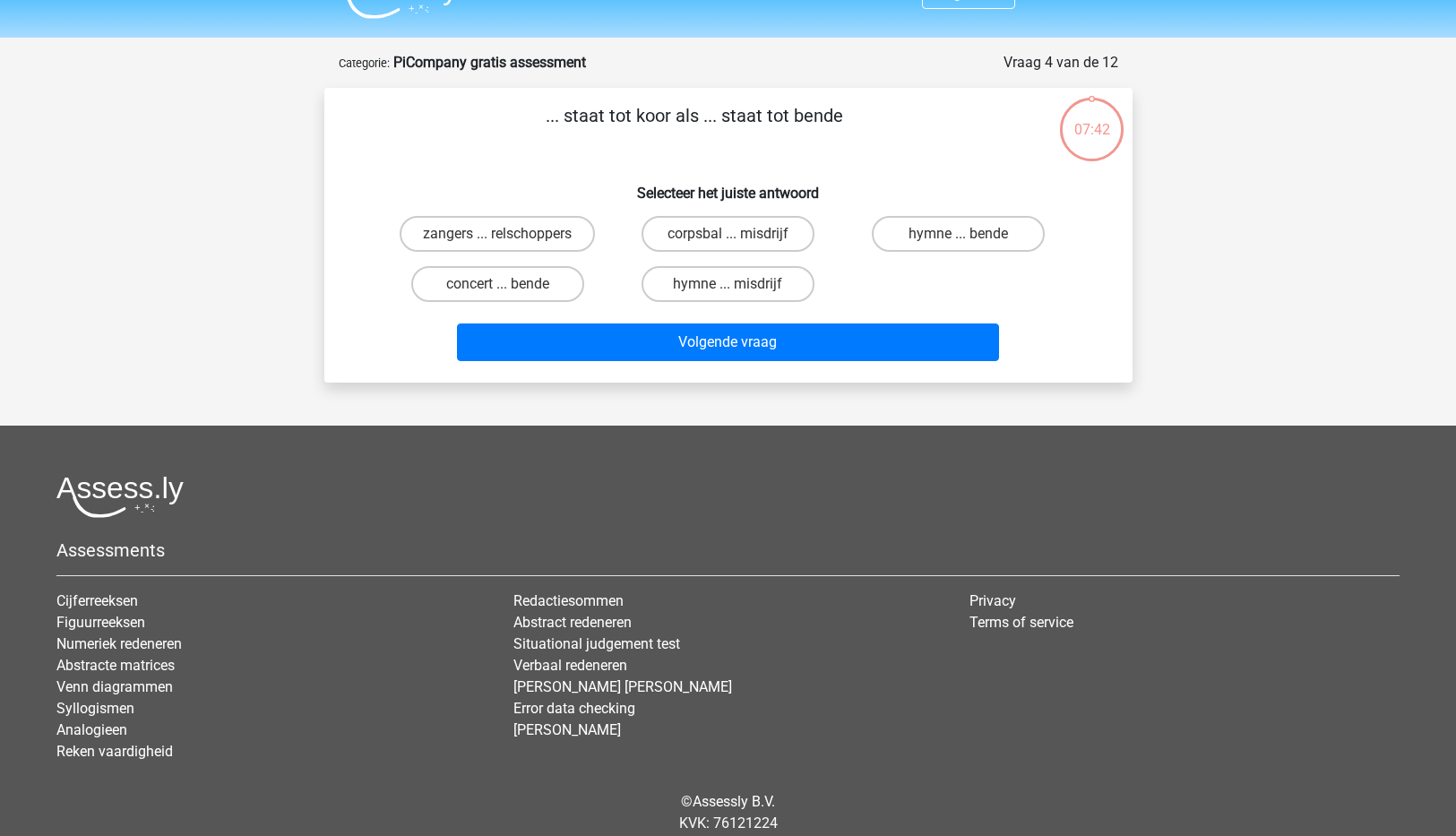
scroll to position [0, 0]
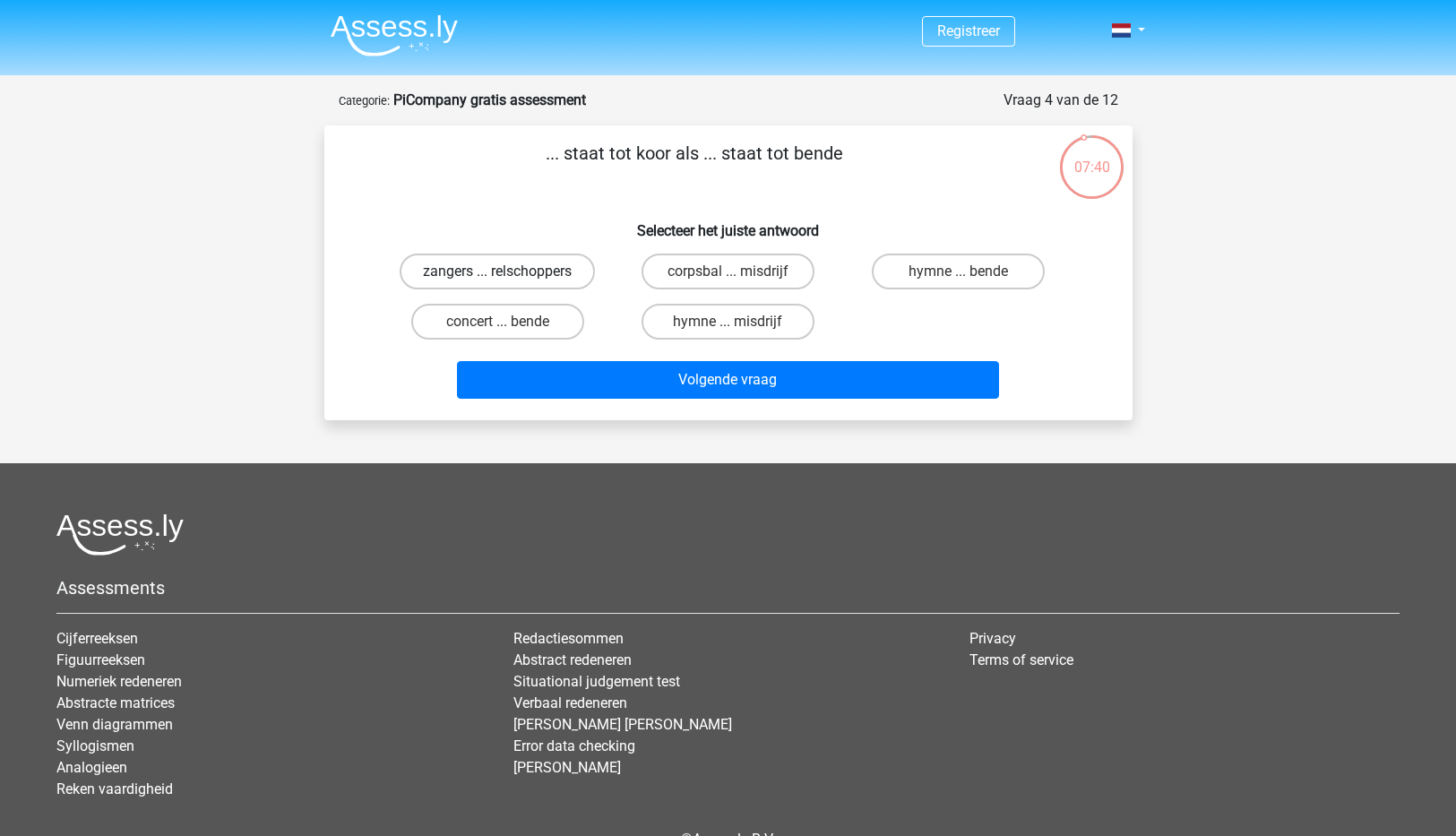
click at [489, 267] on label "zangers ... relschoppers" at bounding box center [497, 272] width 196 height 36
click at [497, 272] on input "zangers ... relschoppers" at bounding box center [503, 278] width 12 height 12
radio input "true"
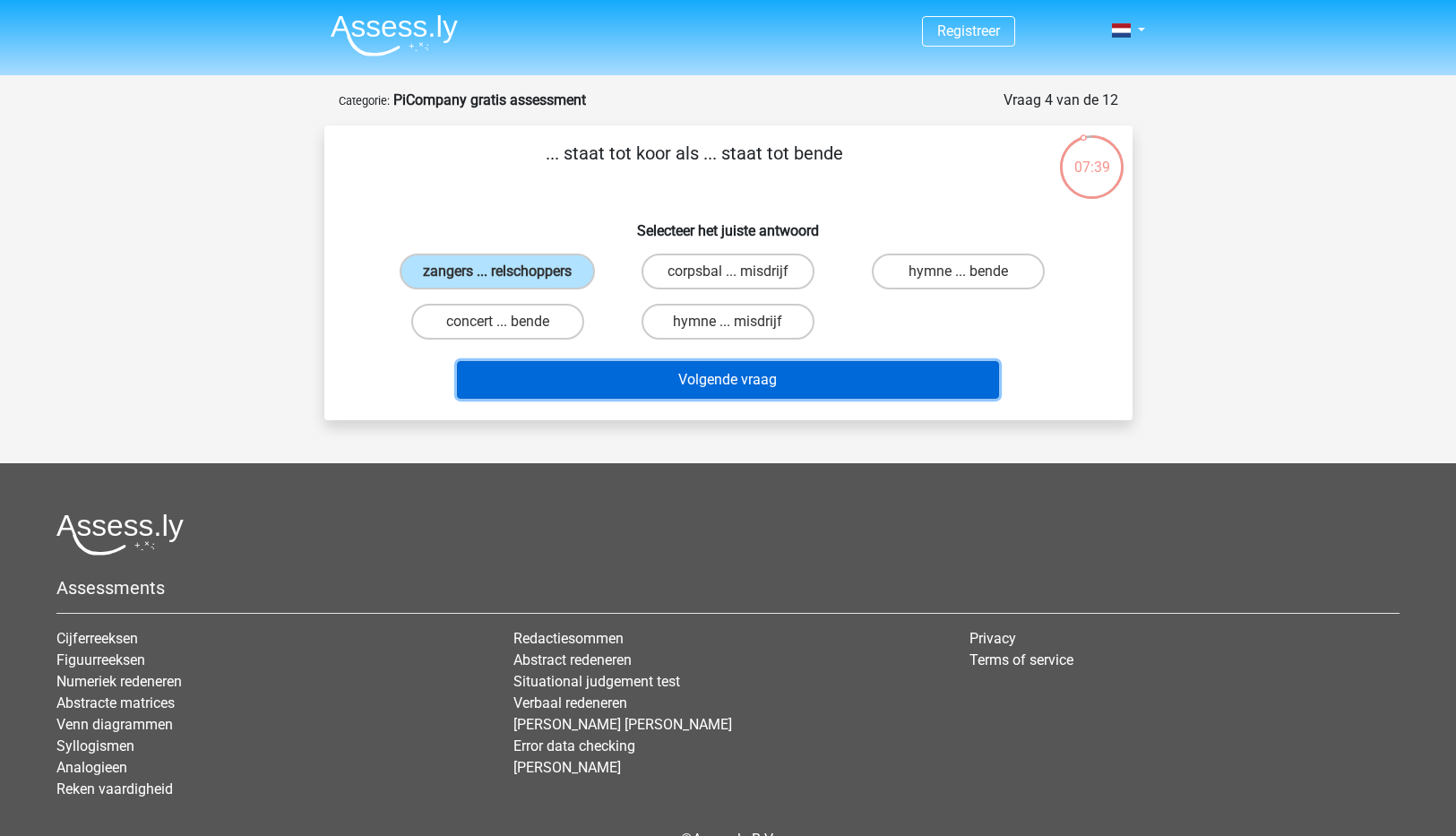
click at [735, 383] on button "Volgende vraag" at bounding box center [728, 379] width 543 height 38
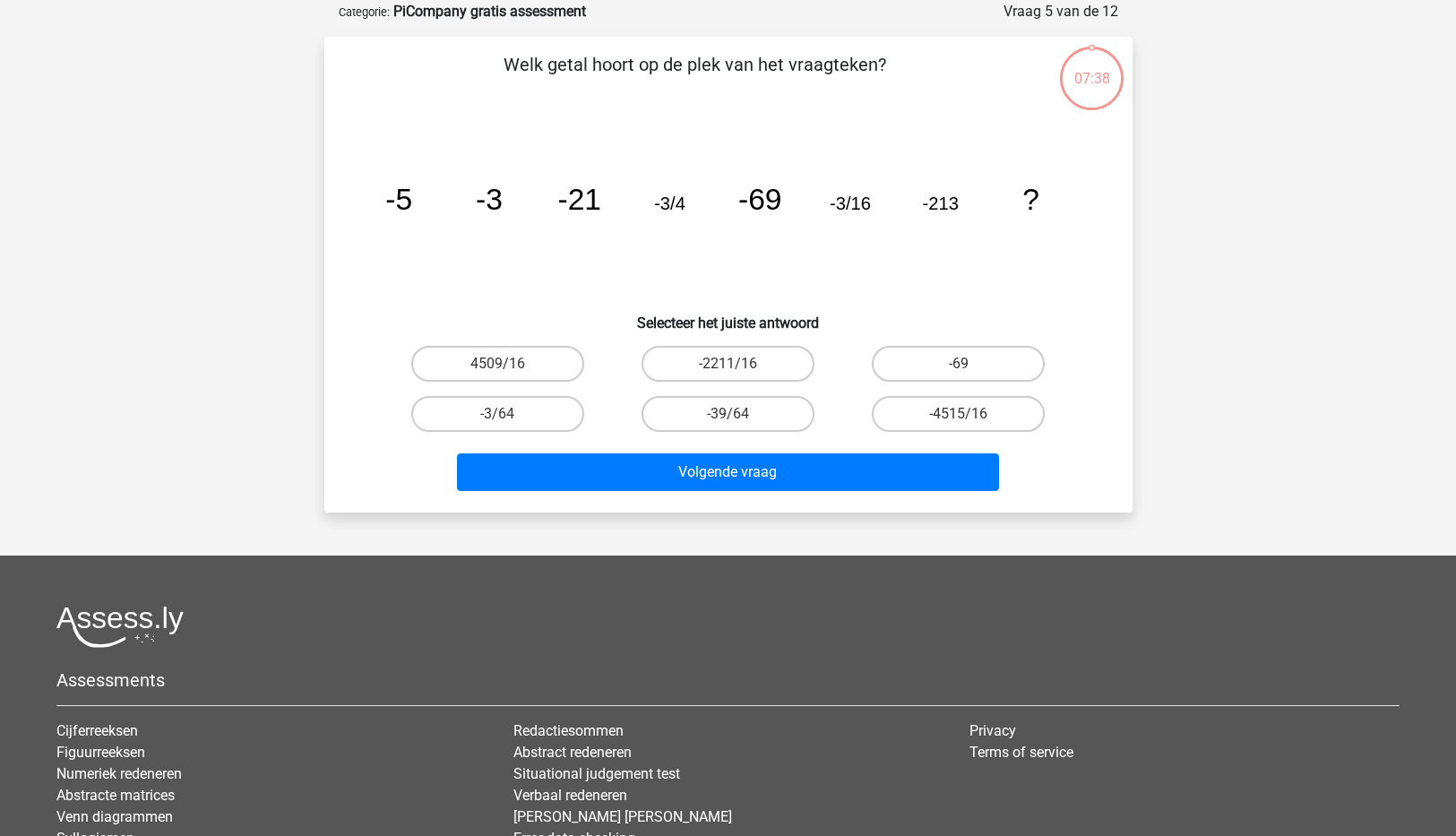
scroll to position [90, 0]
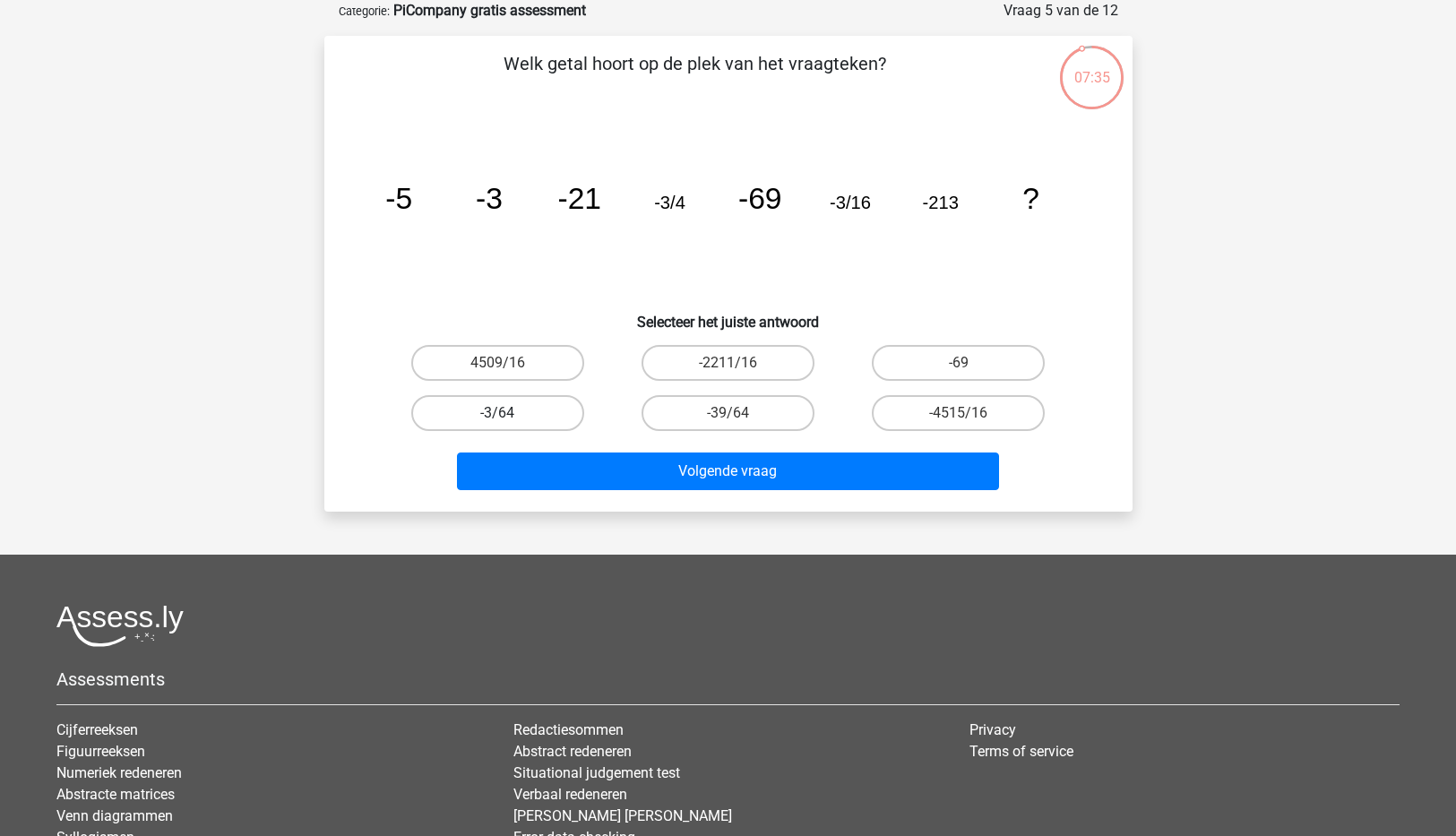
click at [497, 418] on label "-3/64" at bounding box center [497, 413] width 173 height 36
click at [497, 418] on input "-3/64" at bounding box center [503, 419] width 12 height 12
radio input "true"
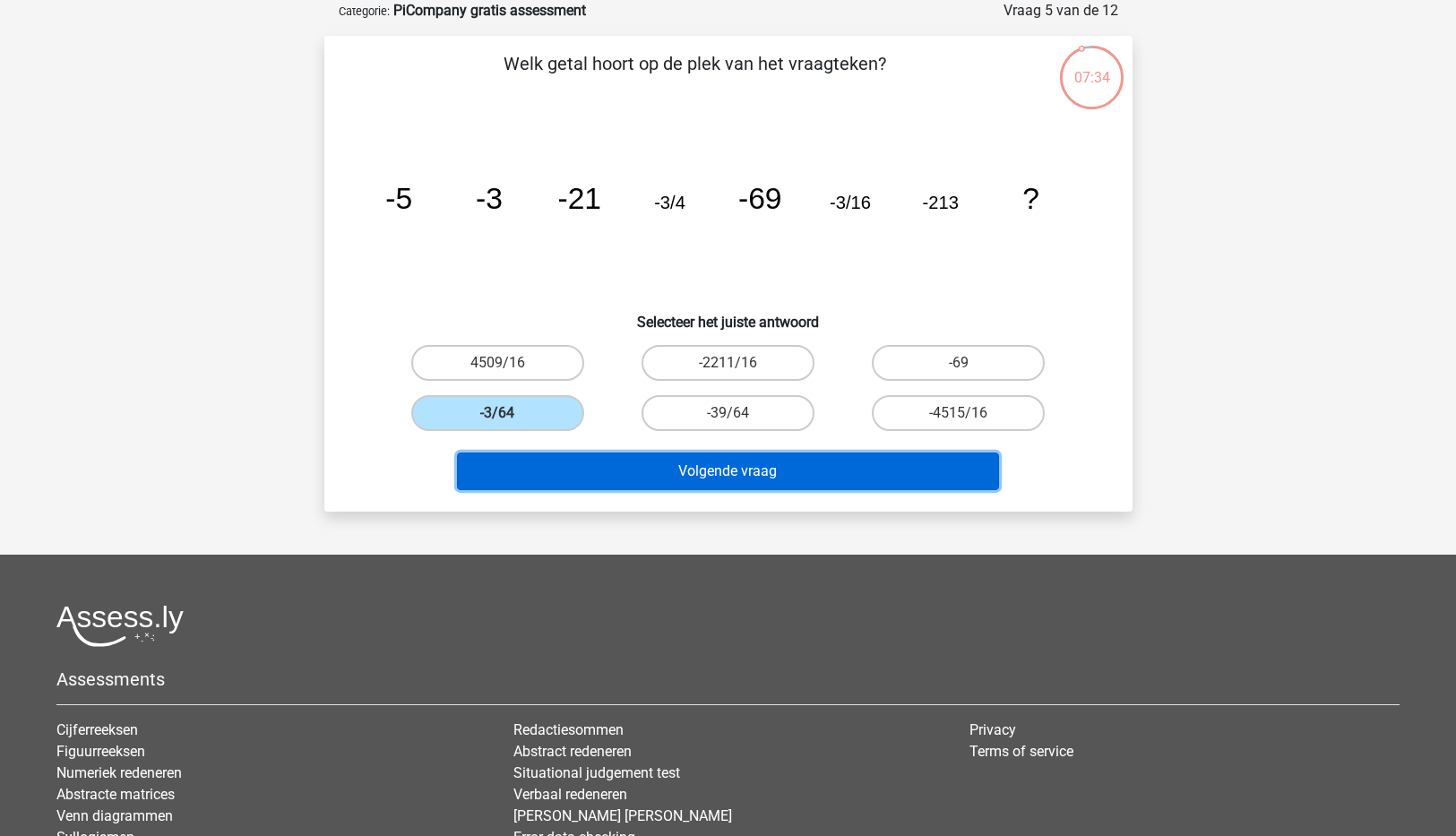
click at [700, 468] on button "Volgende vraag" at bounding box center [728, 471] width 543 height 38
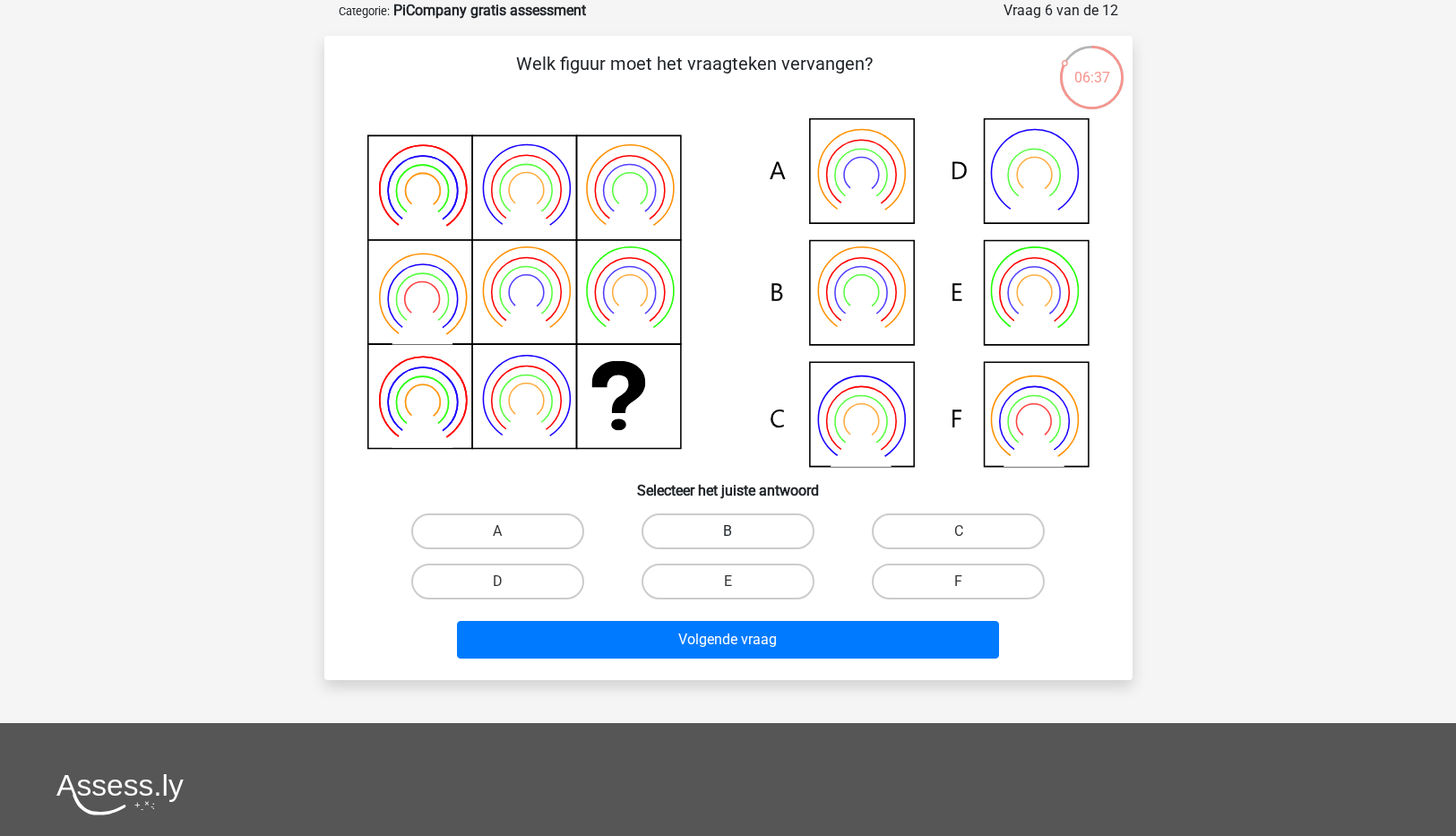
click at [702, 523] on label "B" at bounding box center [728, 531] width 173 height 36
click at [728, 532] on input "B" at bounding box center [733, 538] width 12 height 12
radio input "true"
click at [721, 664] on div "Volgende vraag" at bounding box center [728, 642] width 692 height 44
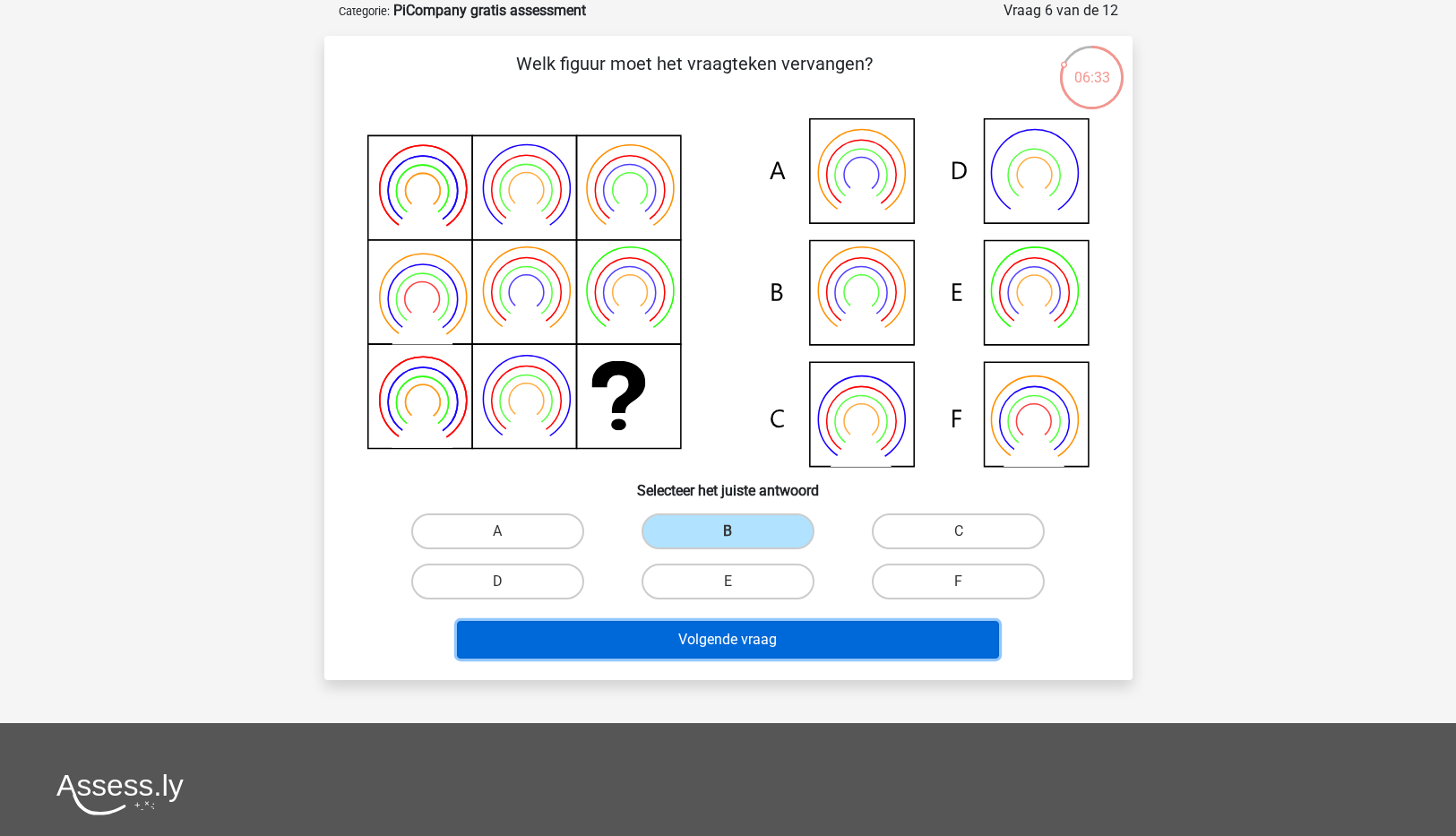
click at [712, 638] on button "Volgende vraag" at bounding box center [728, 639] width 543 height 38
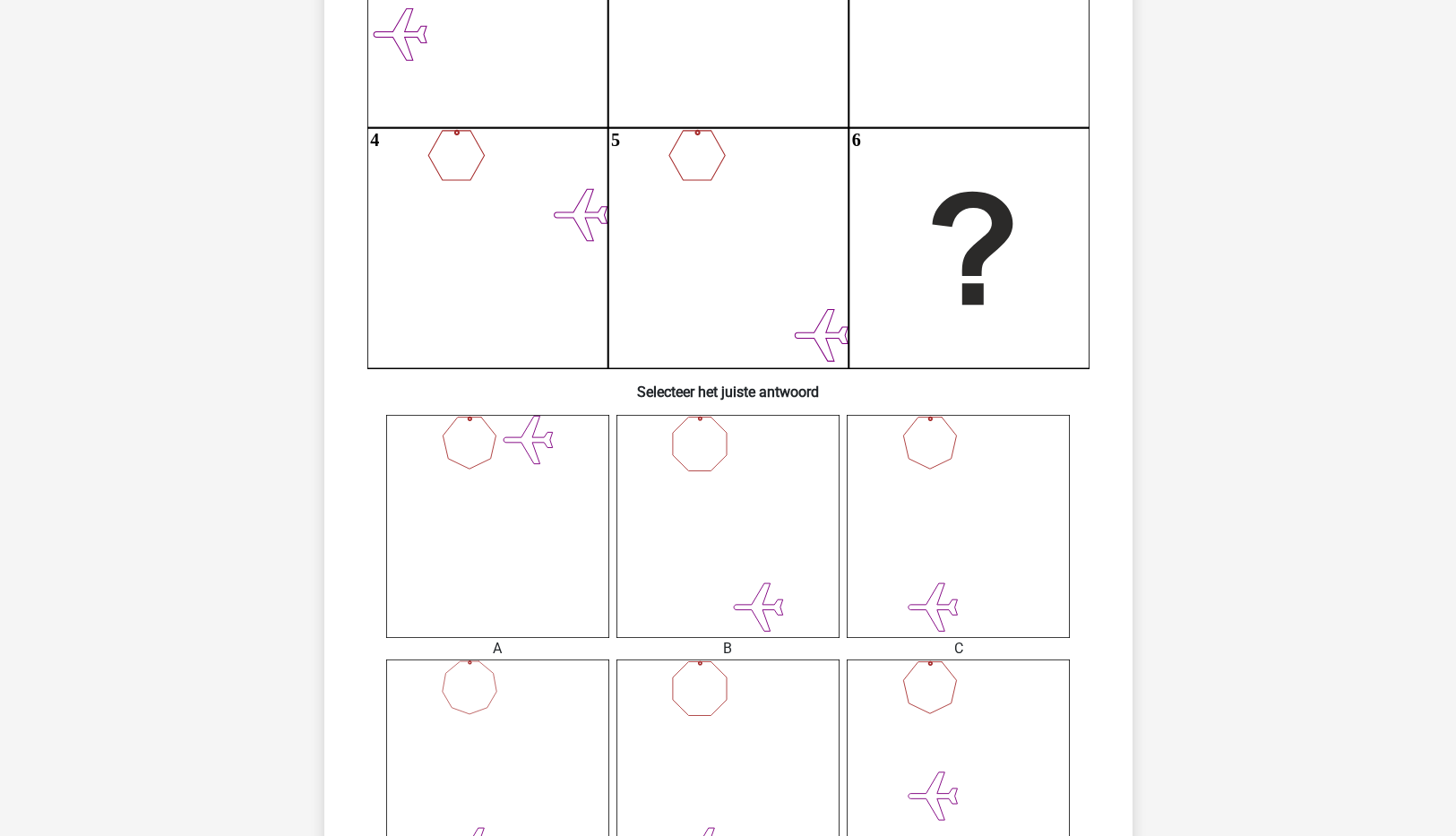
scroll to position [355, 0]
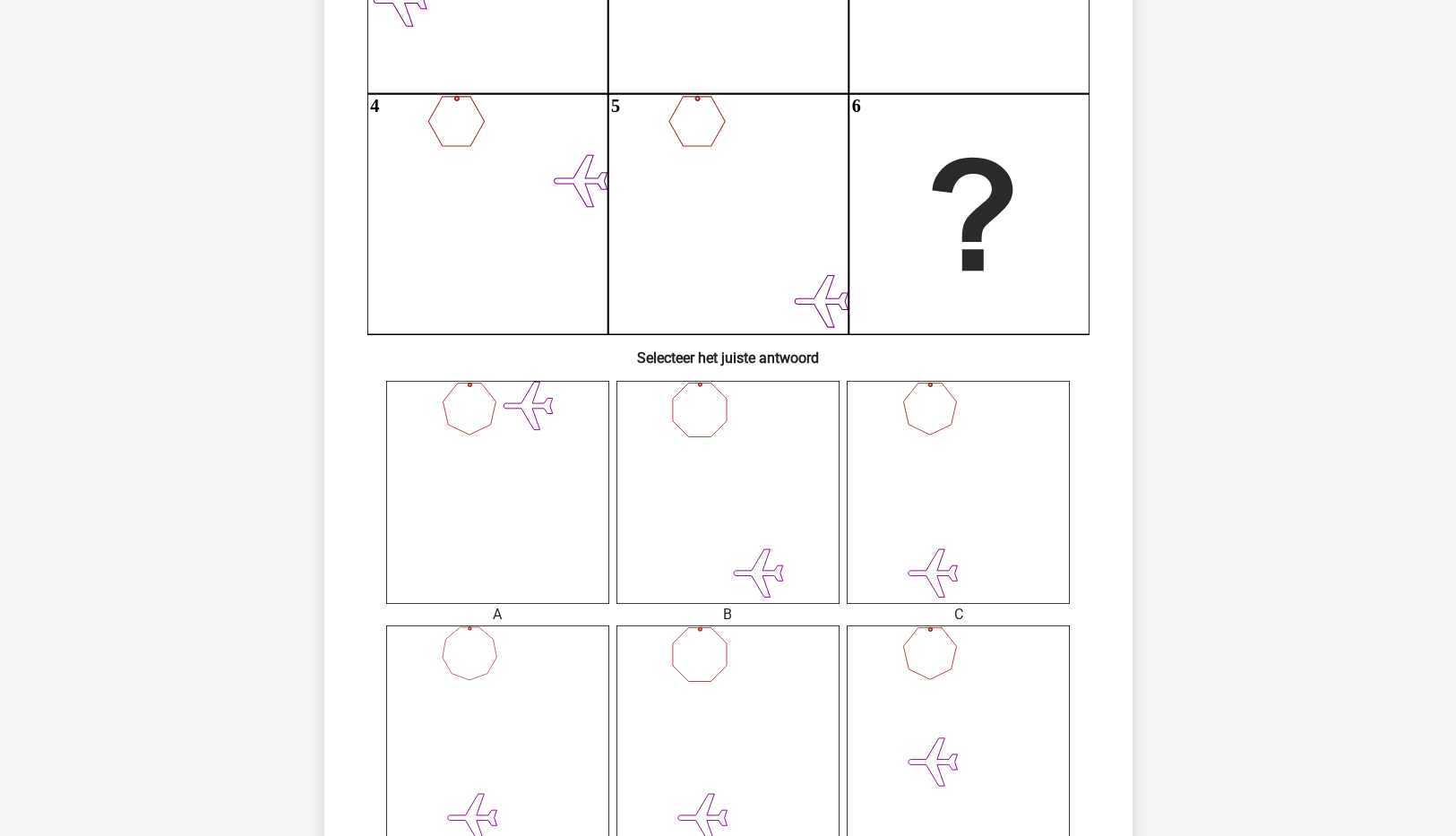
click at [486, 492] on icon at bounding box center [498, 492] width 223 height 223
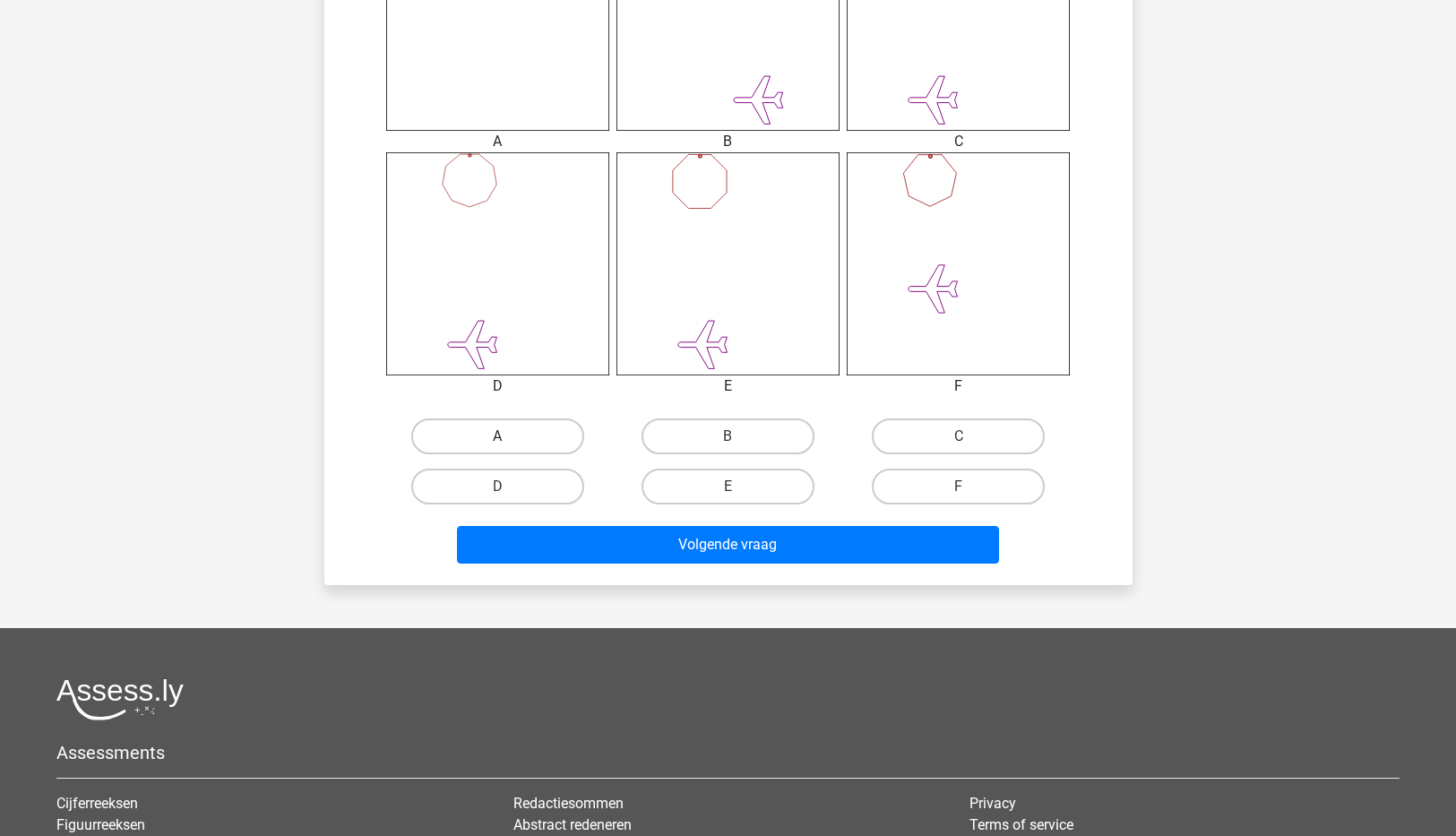
click at [497, 437] on label "A" at bounding box center [497, 436] width 173 height 36
click at [497, 437] on input "A" at bounding box center [503, 443] width 12 height 12
radio input "true"
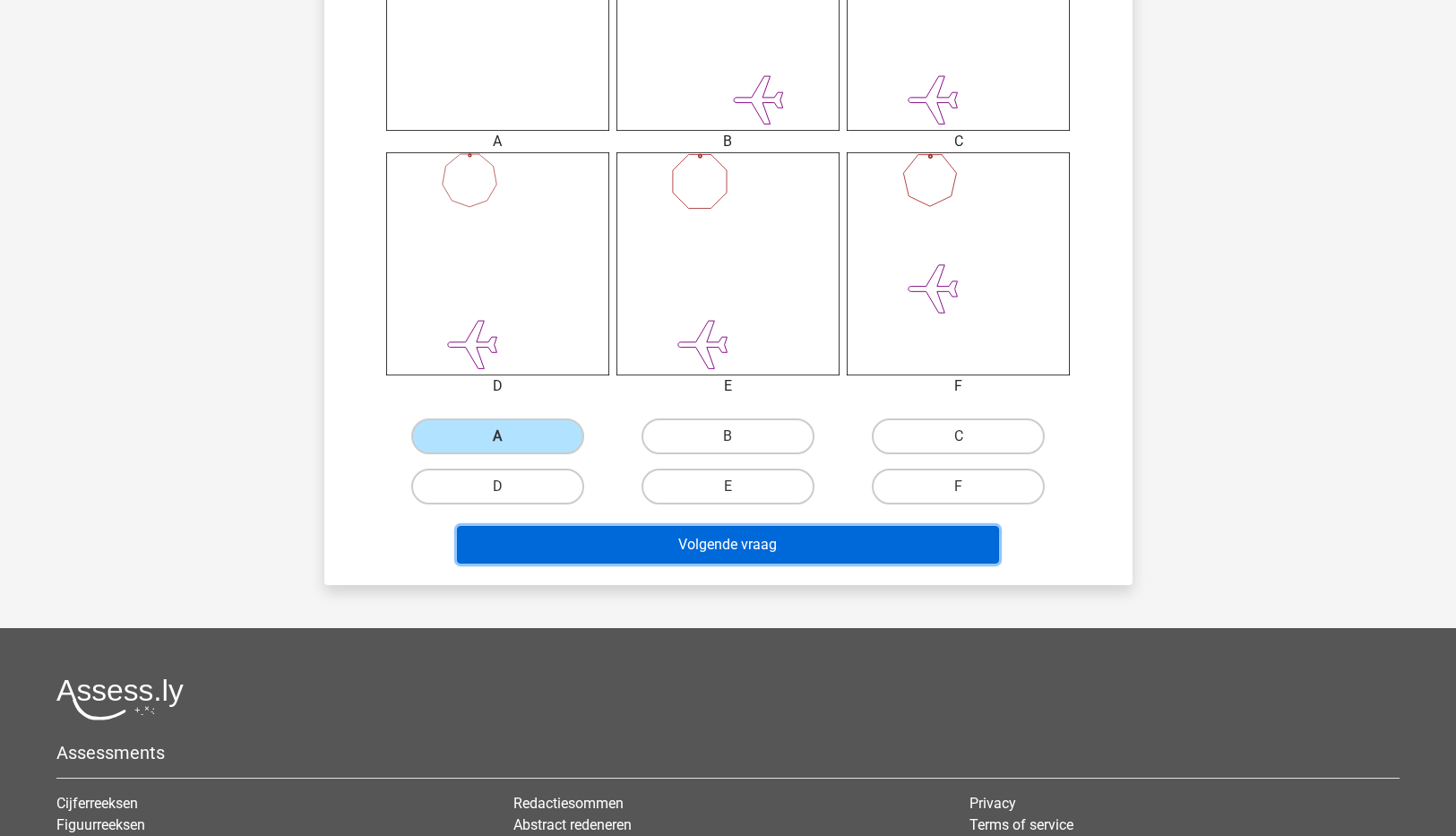
click at [760, 557] on button "Volgende vraag" at bounding box center [728, 544] width 543 height 38
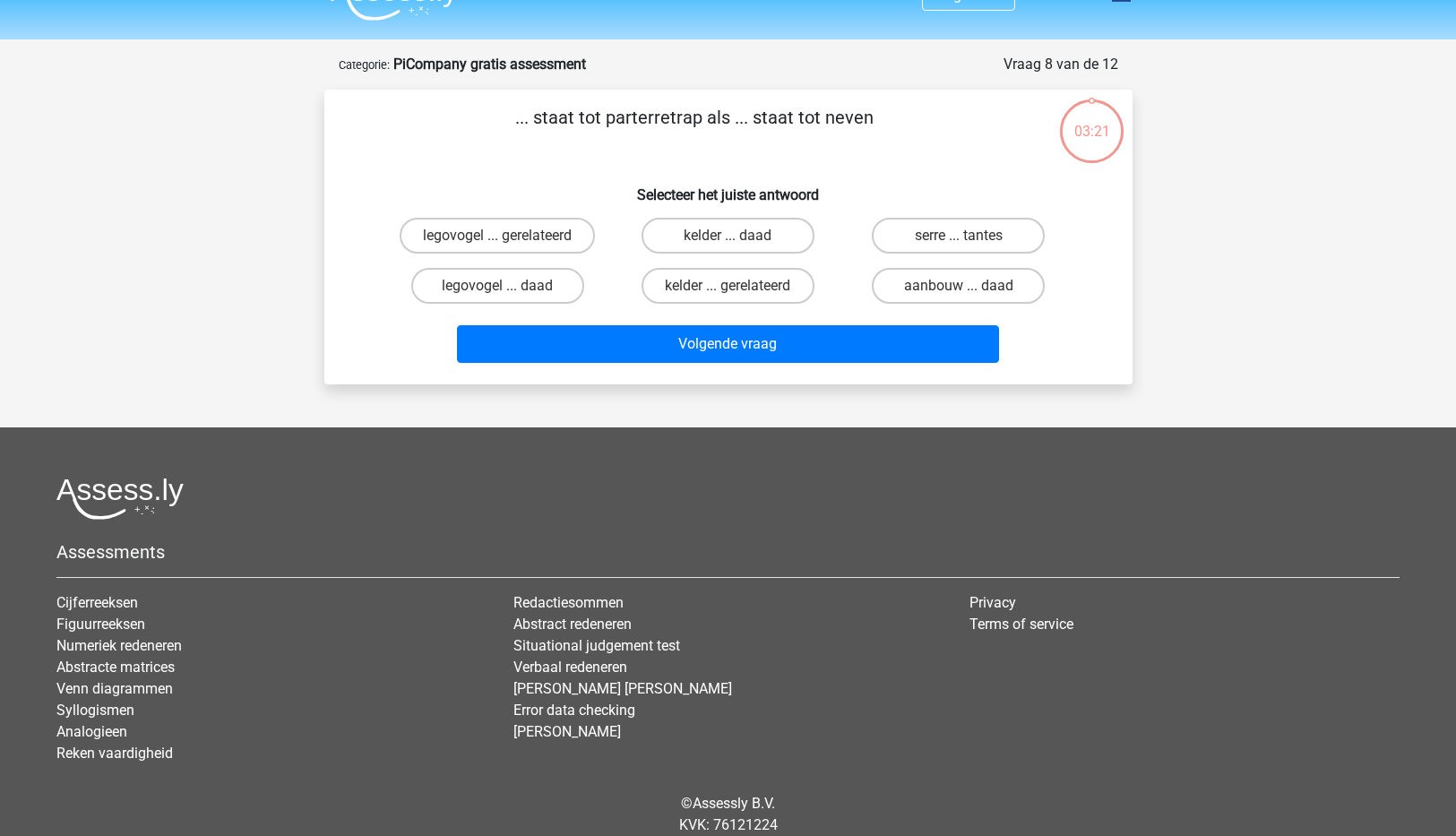
scroll to position [0, 0]
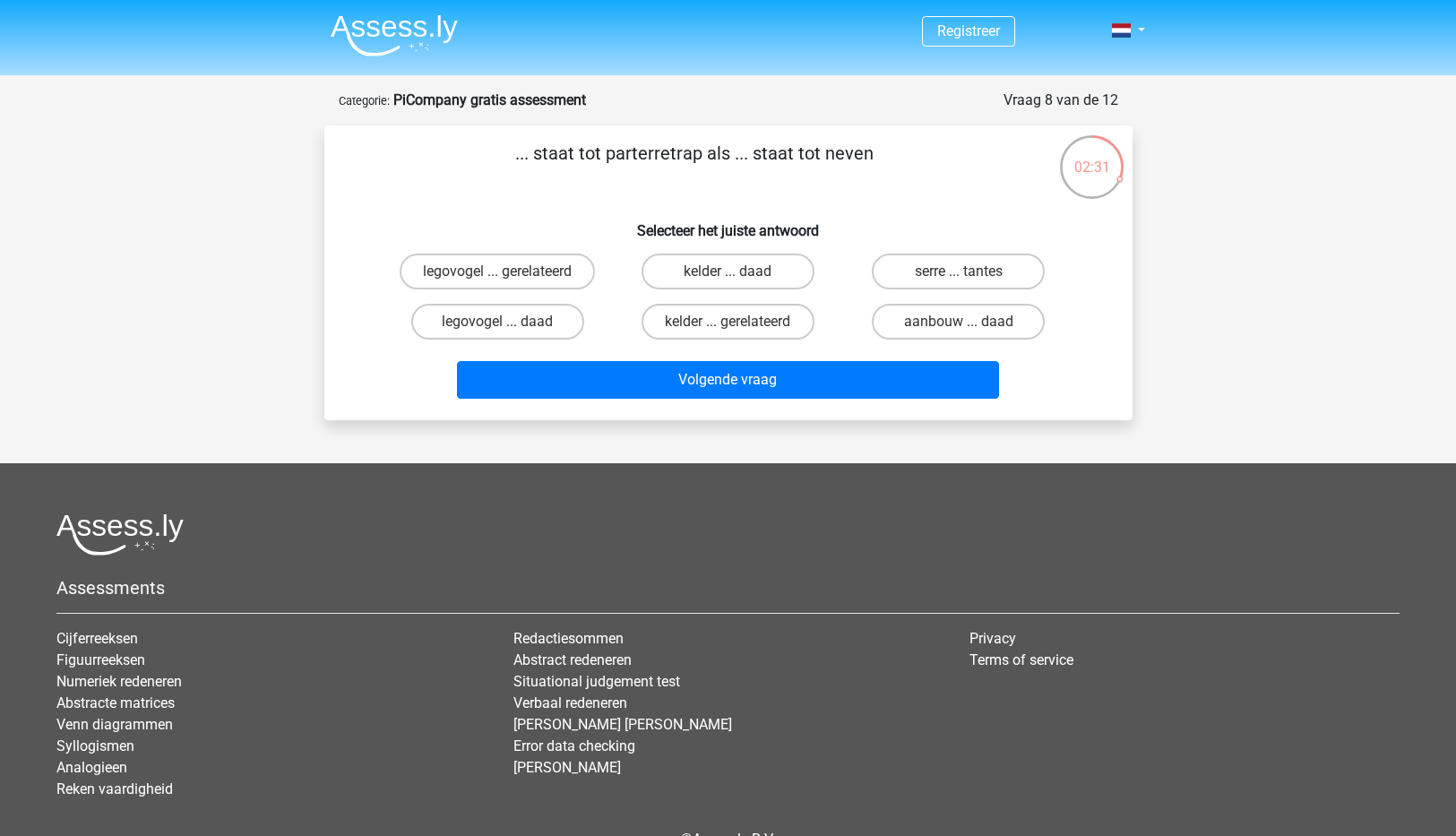
drag, startPoint x: 726, startPoint y: 321, endPoint x: 734, endPoint y: 325, distance: 8.9
click at [726, 321] on label "kelder ... gerelateerd" at bounding box center [728, 321] width 173 height 36
click at [728, 321] on input "kelder ... gerelateerd" at bounding box center [733, 327] width 12 height 12
radio input "true"
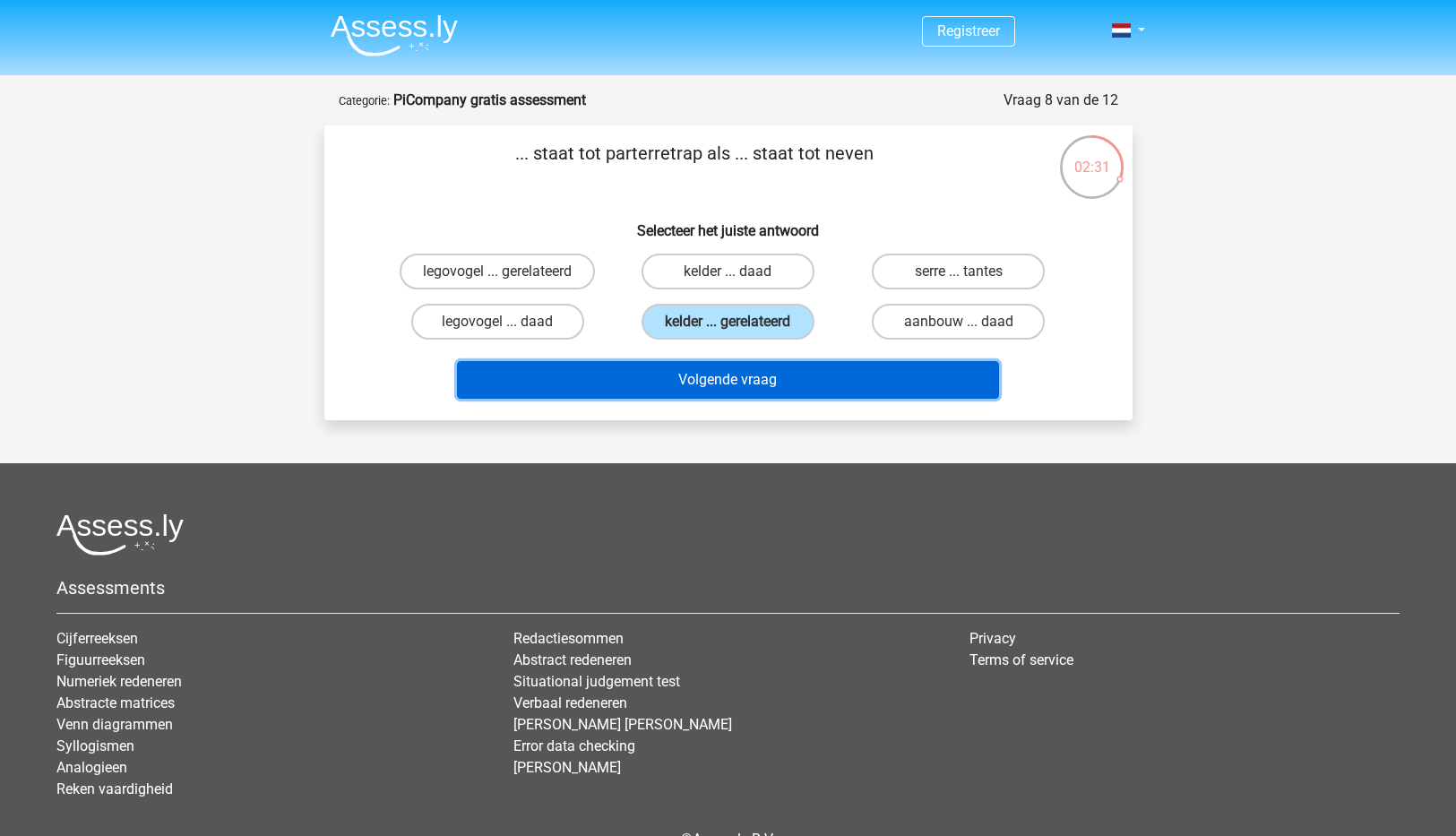
click at [759, 381] on button "Volgende vraag" at bounding box center [728, 379] width 543 height 38
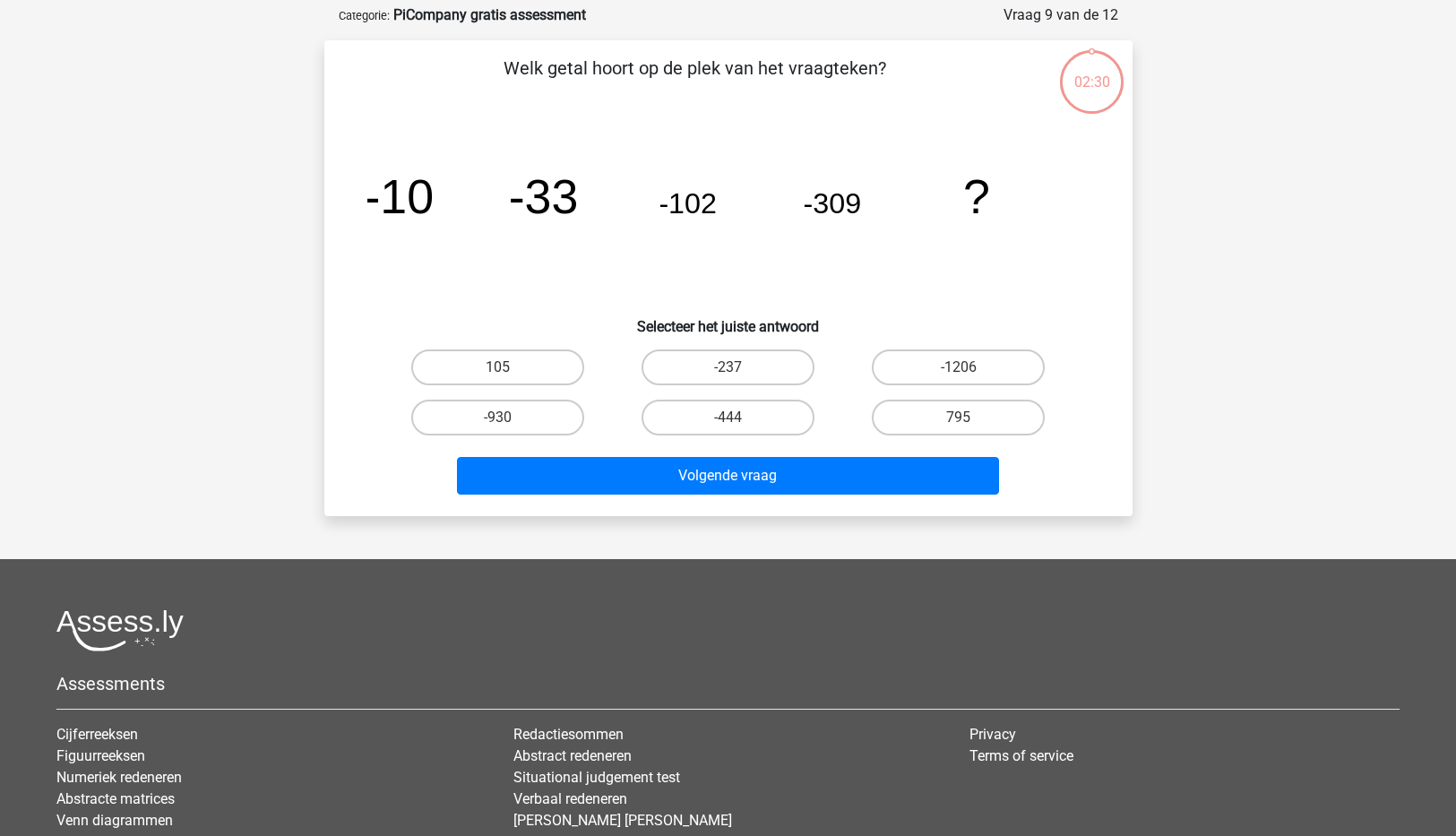
scroll to position [90, 0]
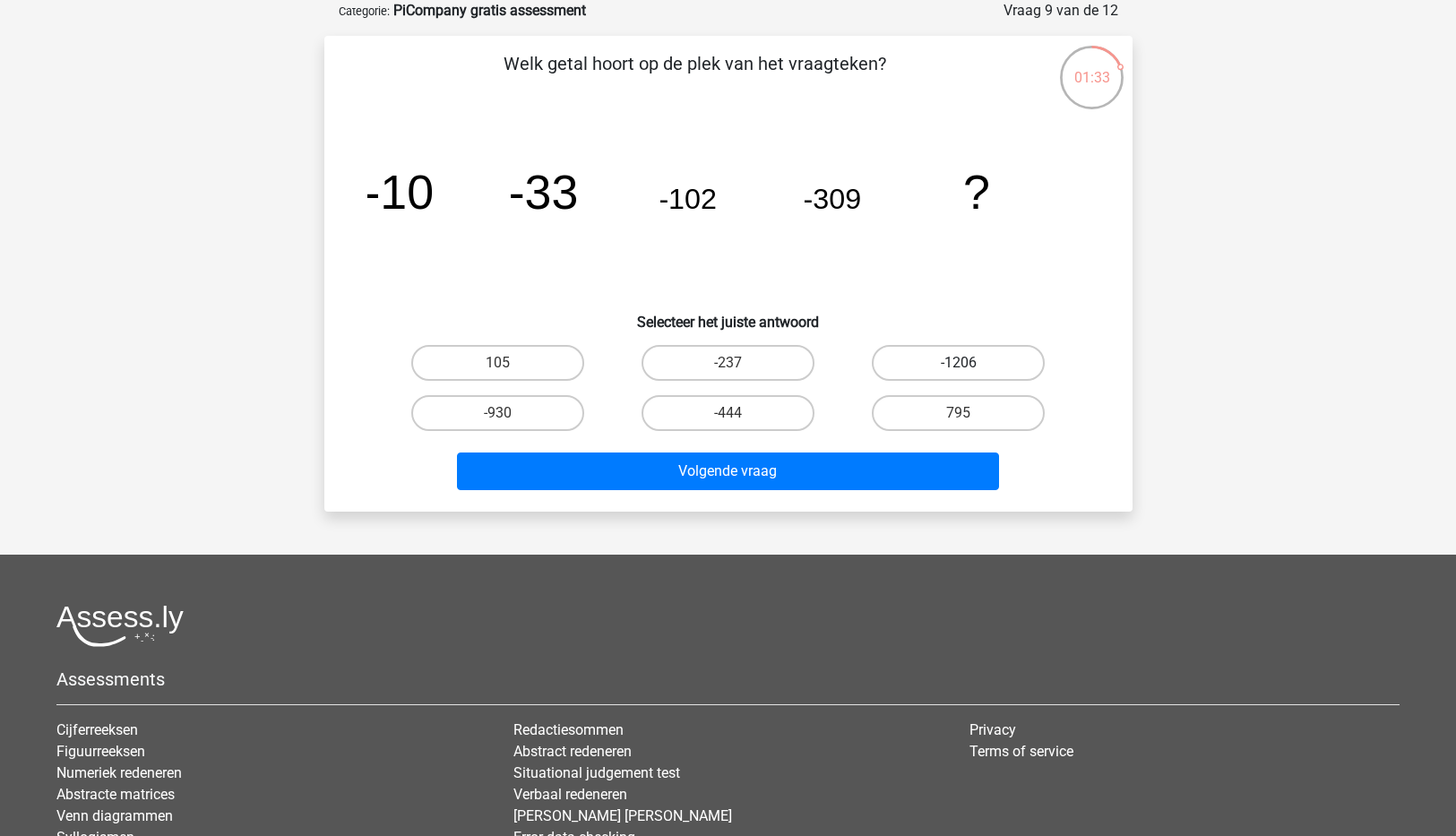
click at [945, 345] on label "-1206" at bounding box center [958, 363] width 173 height 36
click at [959, 363] on input "-1206" at bounding box center [965, 369] width 12 height 12
radio input "true"
click at [482, 411] on label "-930" at bounding box center [497, 413] width 173 height 36
click at [497, 413] on input "-930" at bounding box center [503, 419] width 12 height 12
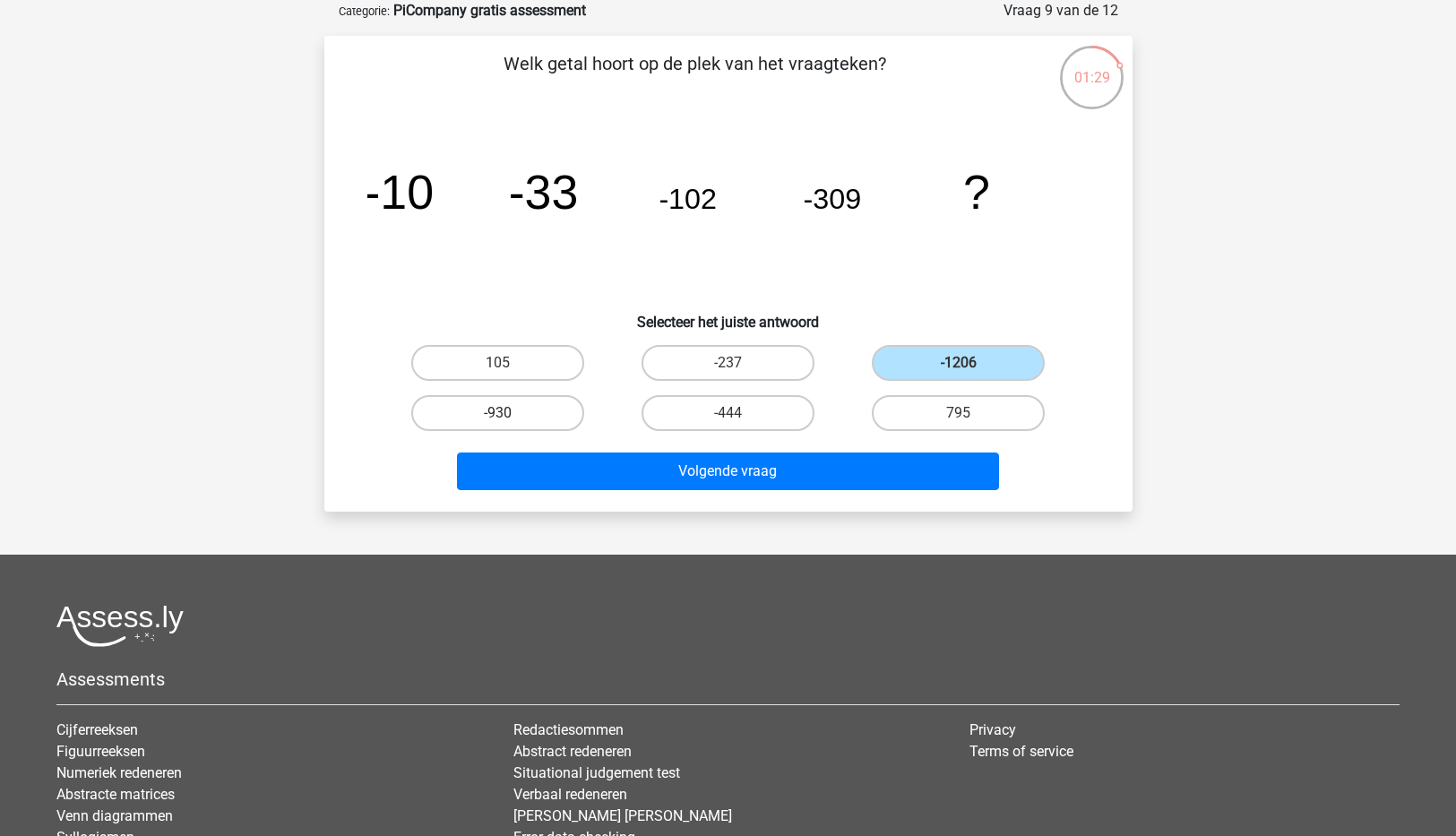
radio input "true"
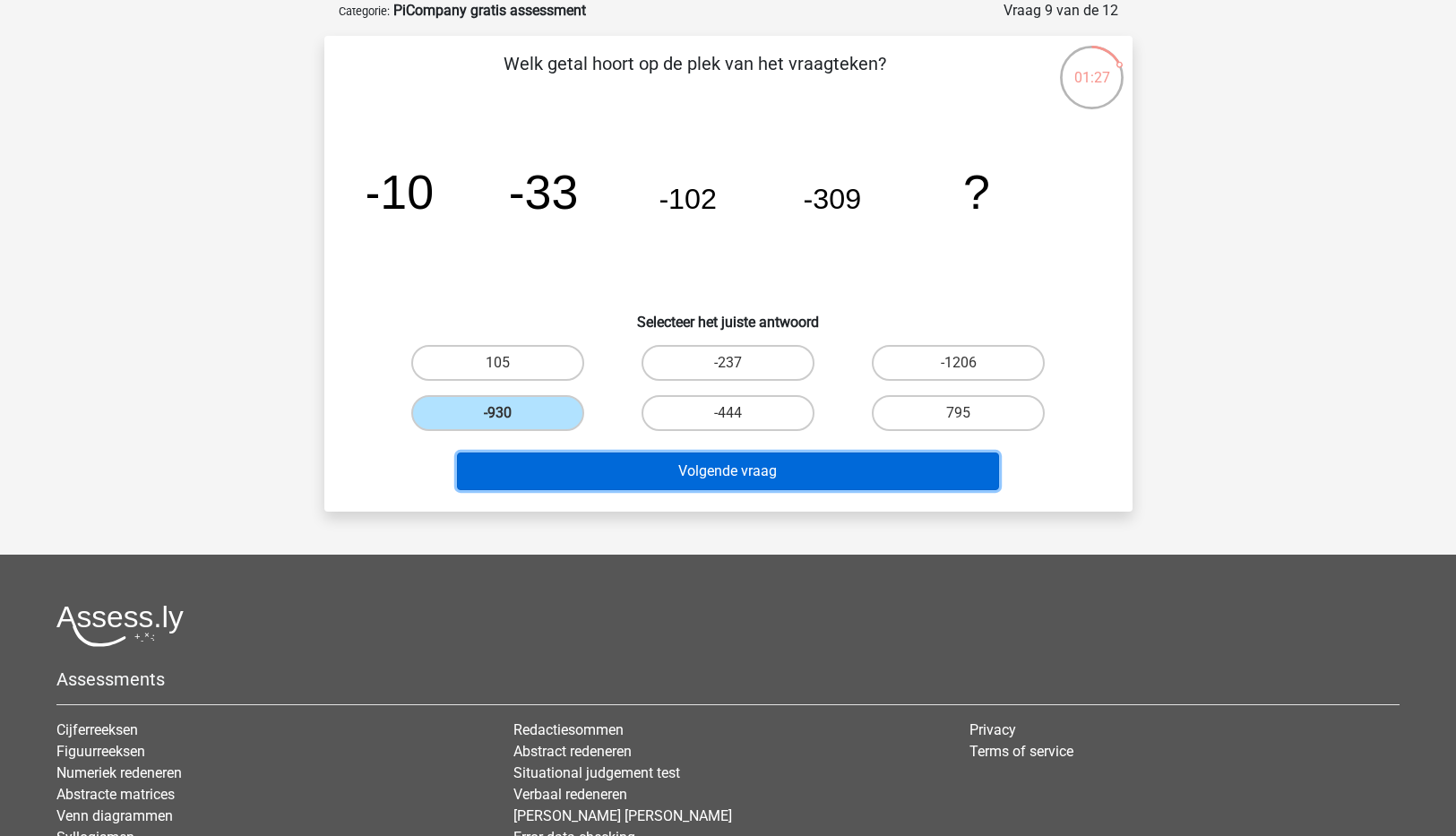
click at [772, 475] on button "Volgende vraag" at bounding box center [728, 471] width 543 height 38
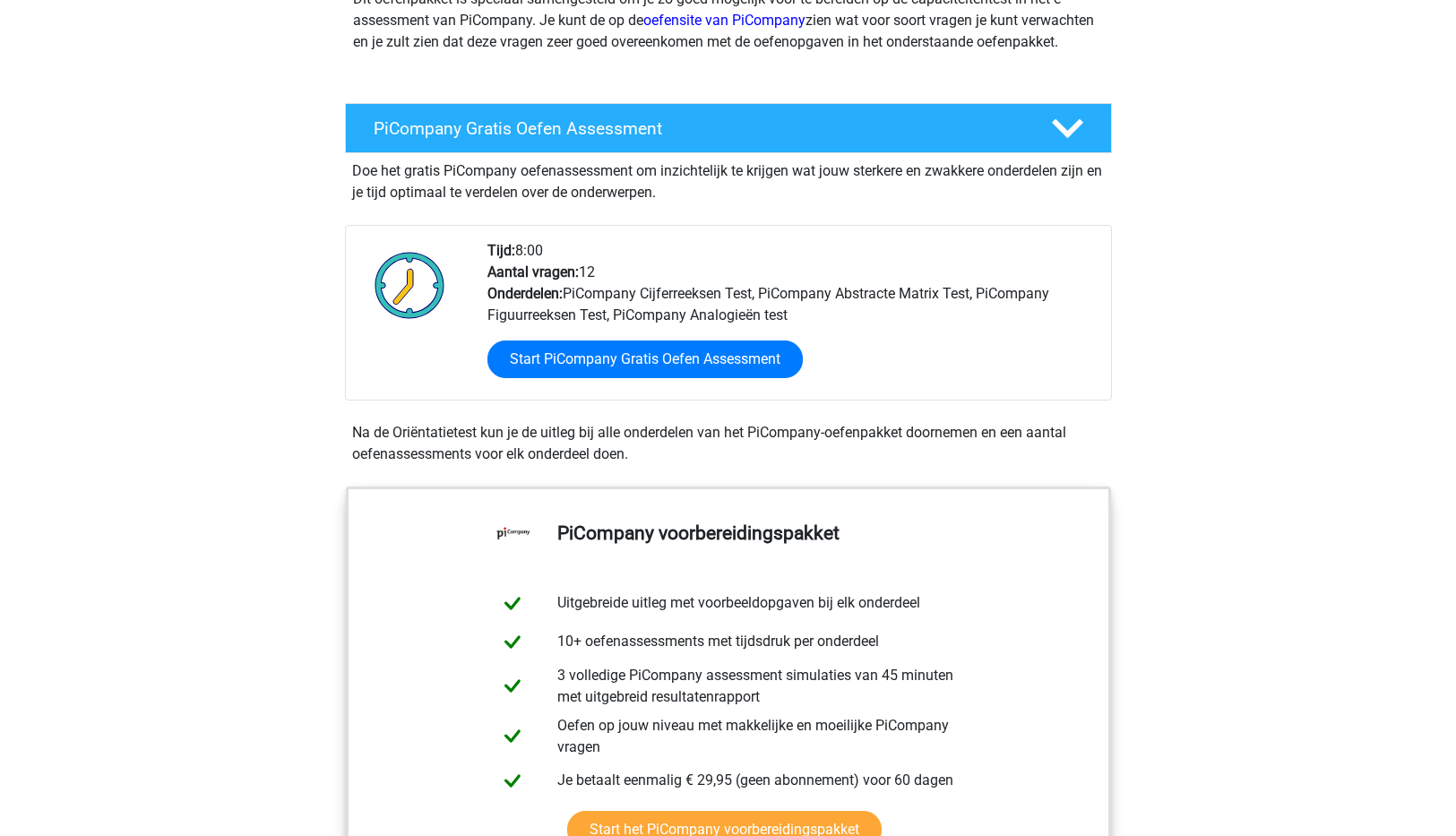
scroll to position [355, 0]
